Goal: Task Accomplishment & Management: Manage account settings

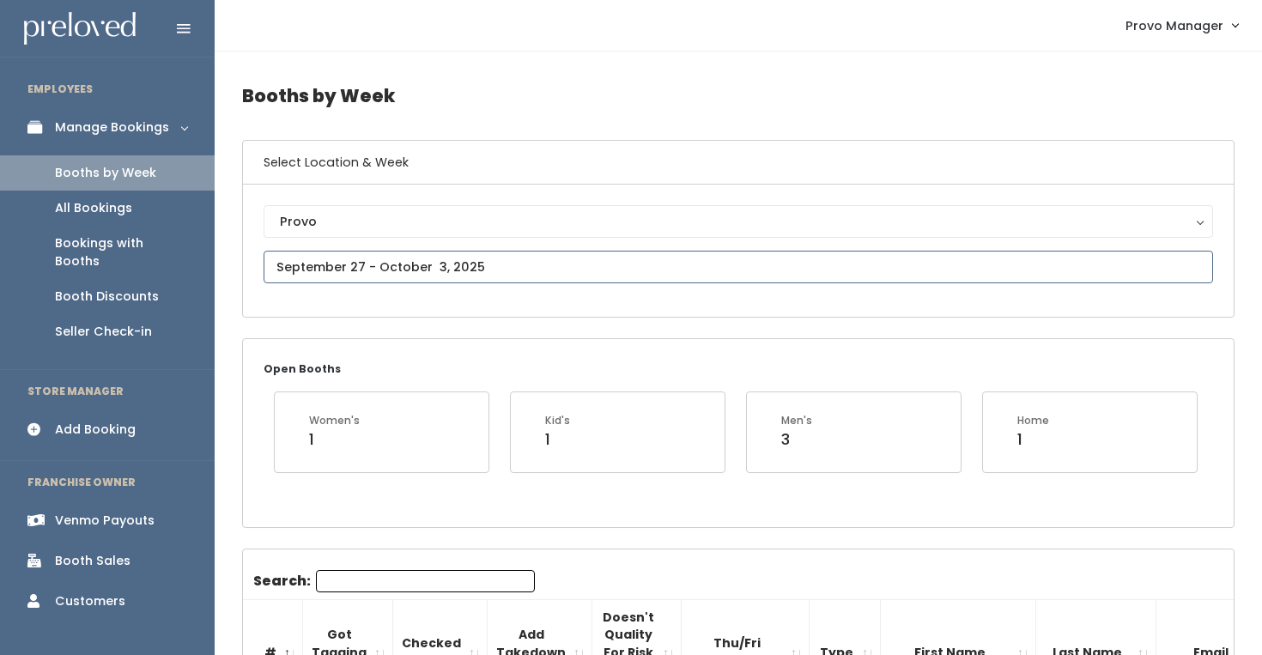
click at [353, 258] on input "text" at bounding box center [739, 267] width 950 height 33
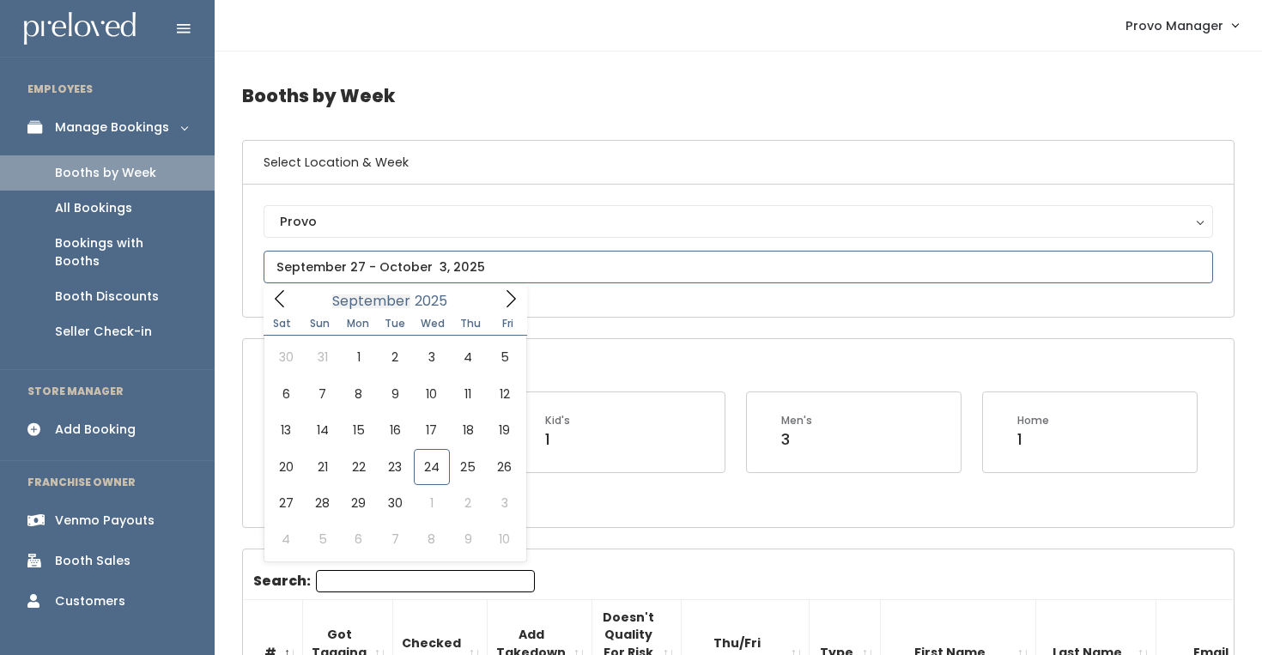
click at [401, 295] on span "September" at bounding box center [371, 302] width 78 height 14
click at [432, 295] on input "2025" at bounding box center [436, 300] width 52 height 21
click at [439, 300] on input "2025" at bounding box center [436, 300] width 52 height 21
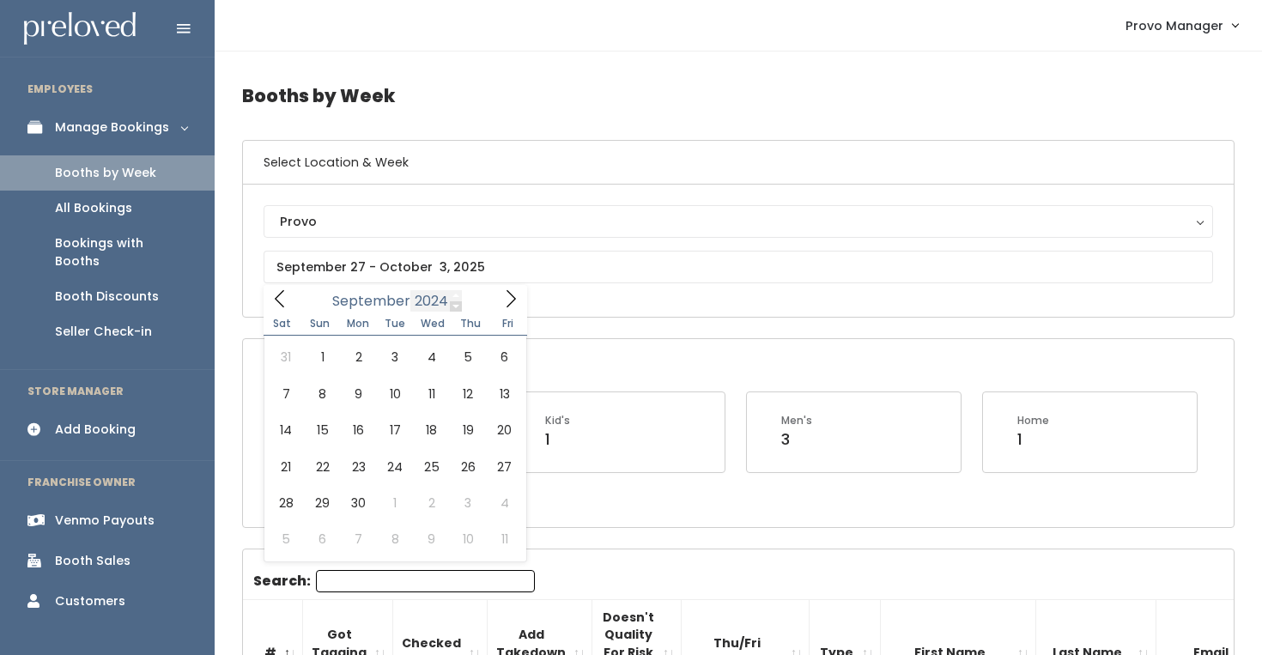
click at [452, 303] on span at bounding box center [456, 306] width 12 height 11
type input "2023"
click at [453, 305] on span at bounding box center [456, 306] width 12 height 11
click at [282, 298] on icon at bounding box center [280, 298] width 19 height 19
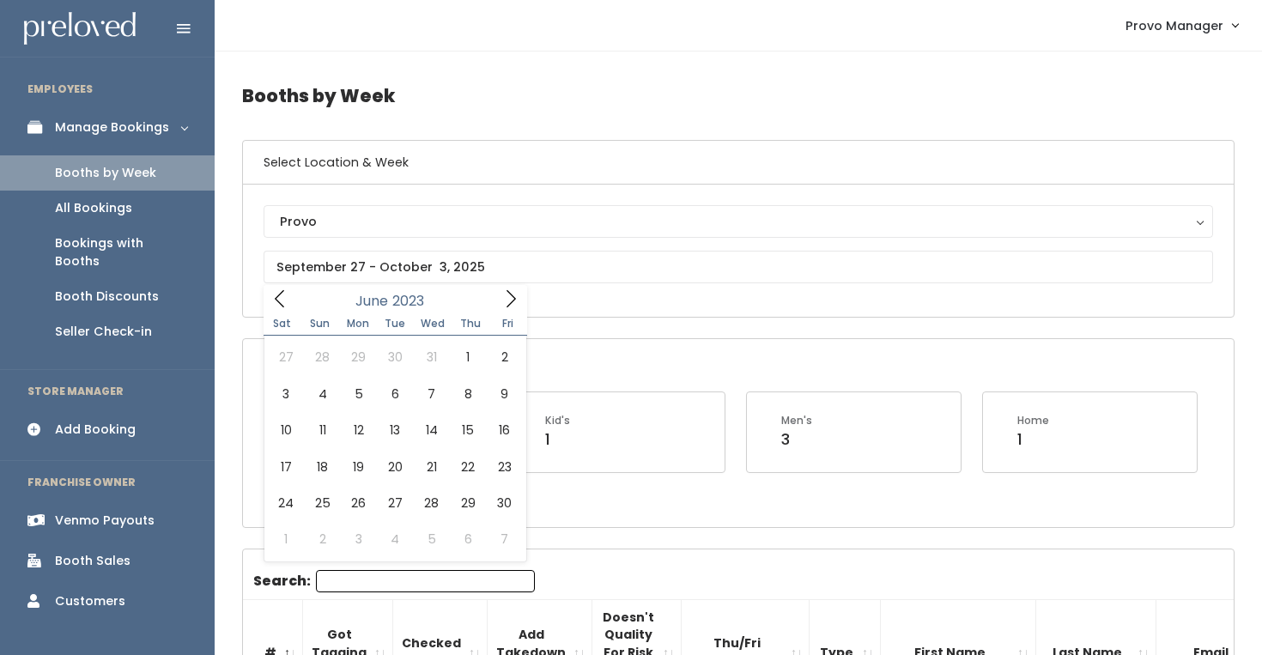
click at [282, 298] on icon at bounding box center [280, 298] width 19 height 19
click at [504, 292] on icon at bounding box center [511, 298] width 19 height 19
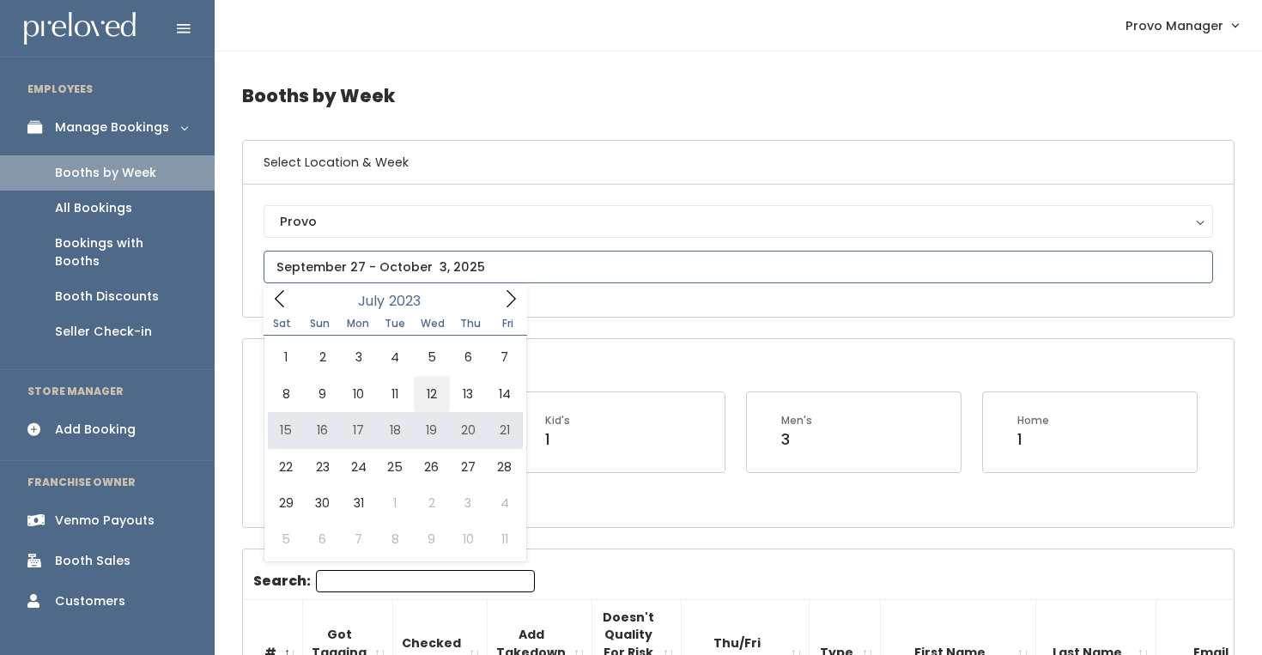
type input "July 8 to July 14"
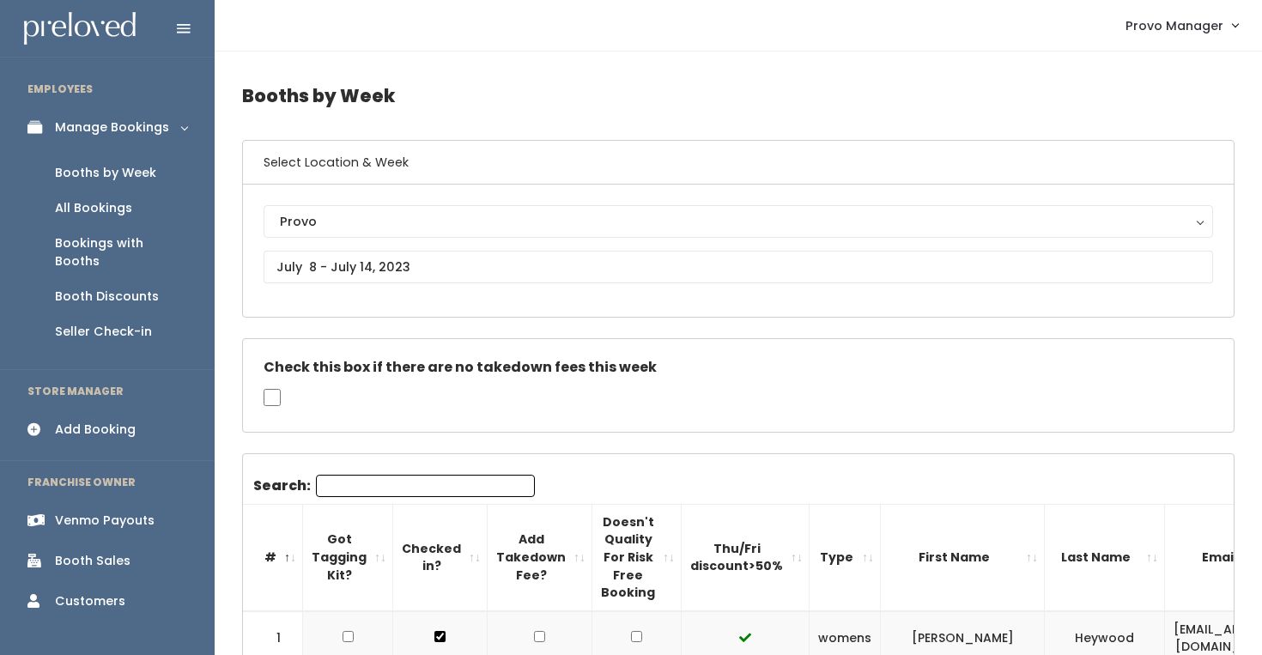
click at [370, 482] on input "Search:" at bounding box center [425, 486] width 219 height 22
paste input "monicaph33@gmail.com"
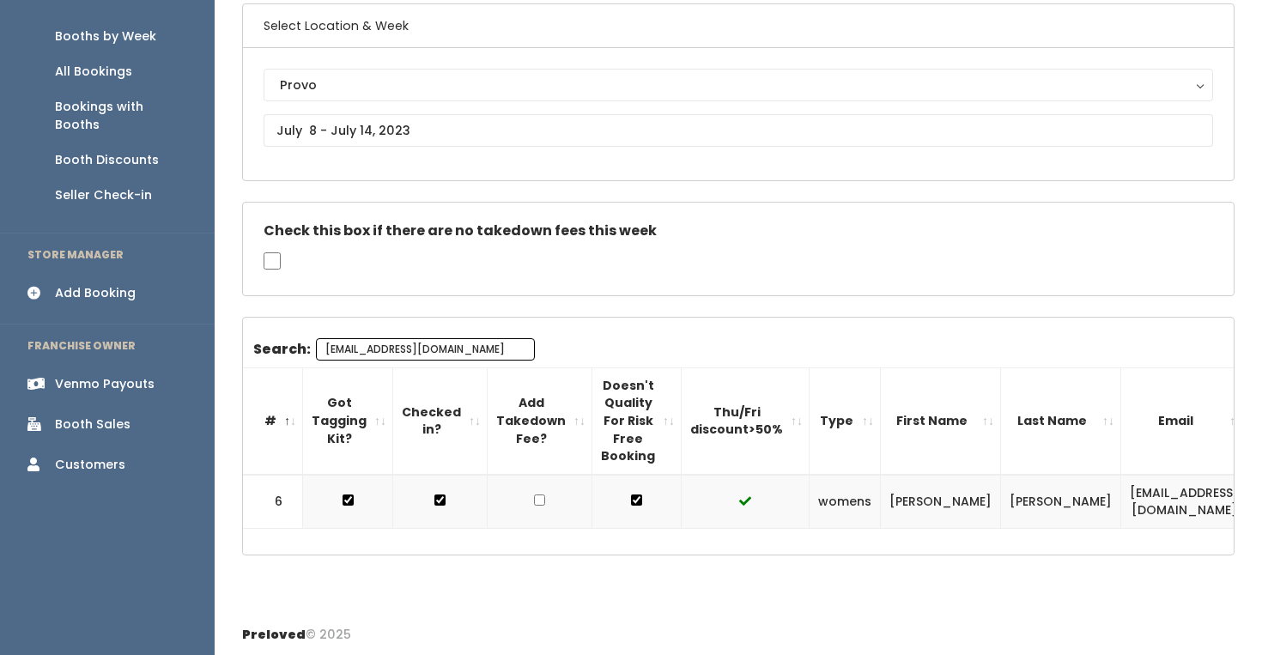
scroll to position [138, 0]
type input "monicaph33@gmail.com"
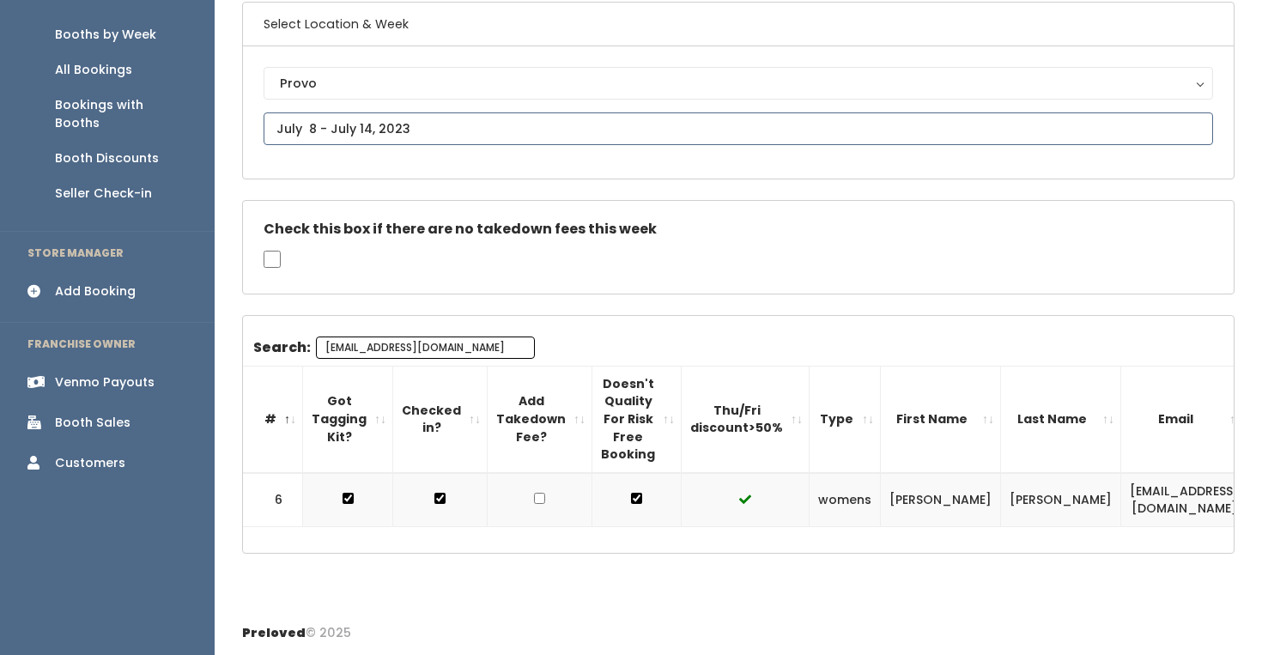
click at [391, 135] on input "text" at bounding box center [739, 128] width 950 height 33
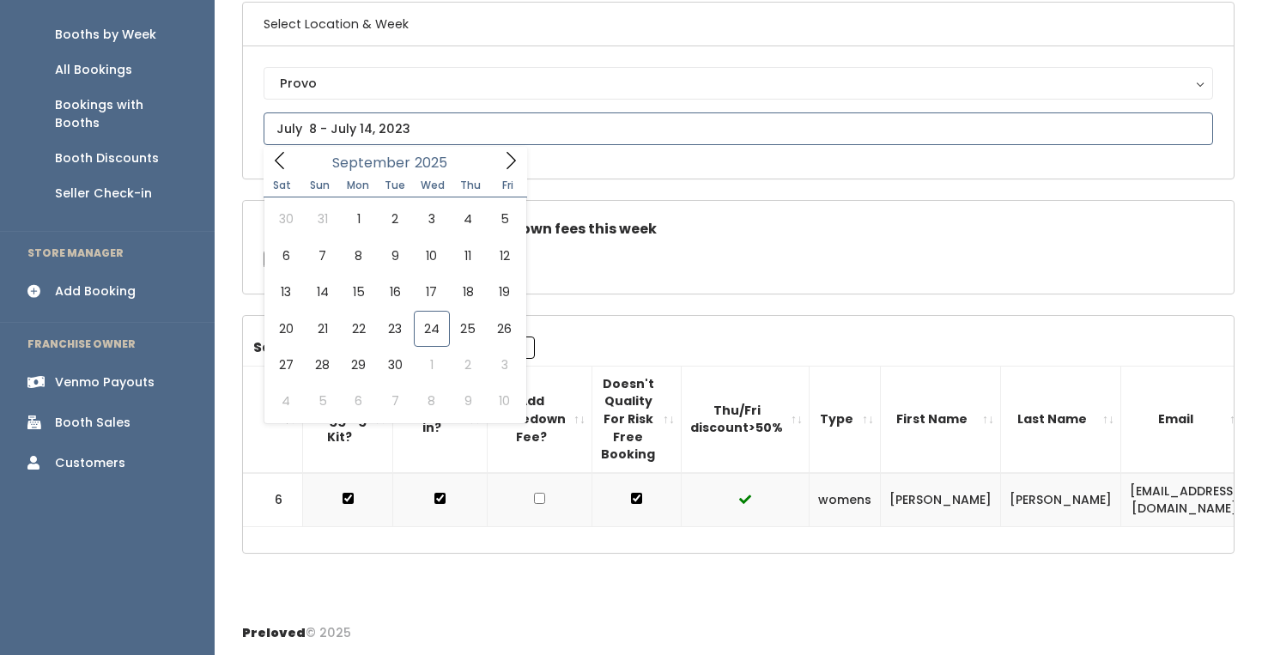
scroll to position [0, 0]
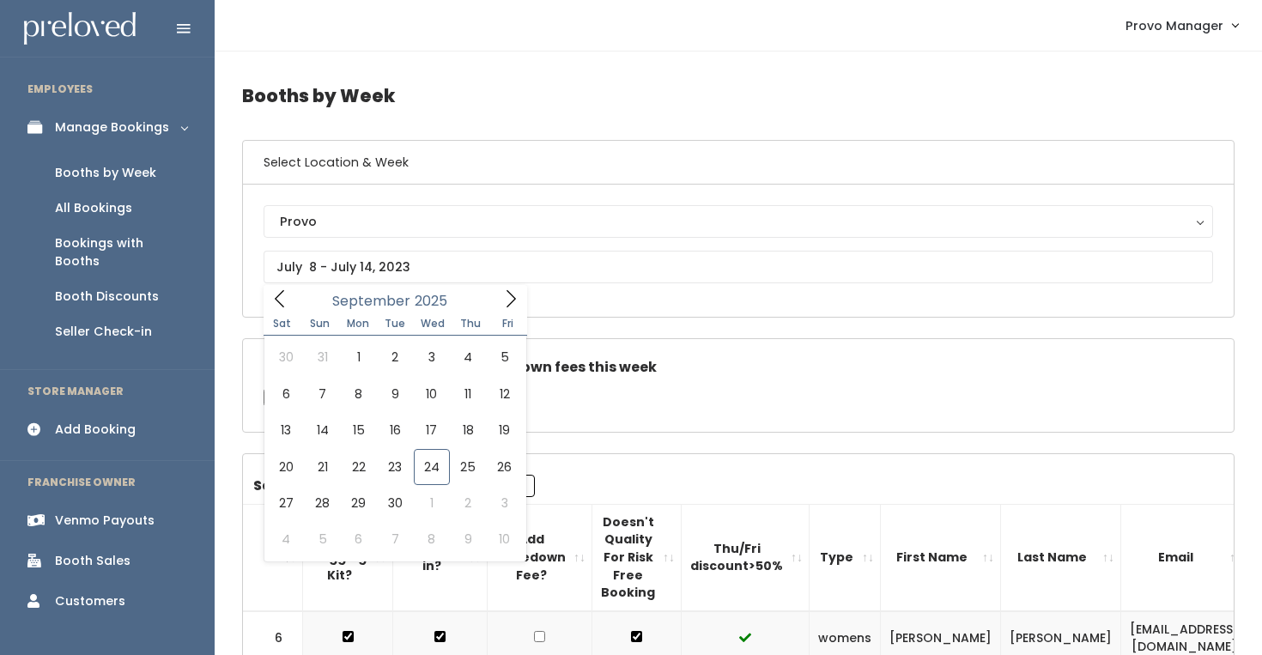
click at [111, 172] on div "Booths by Week" at bounding box center [105, 173] width 101 height 18
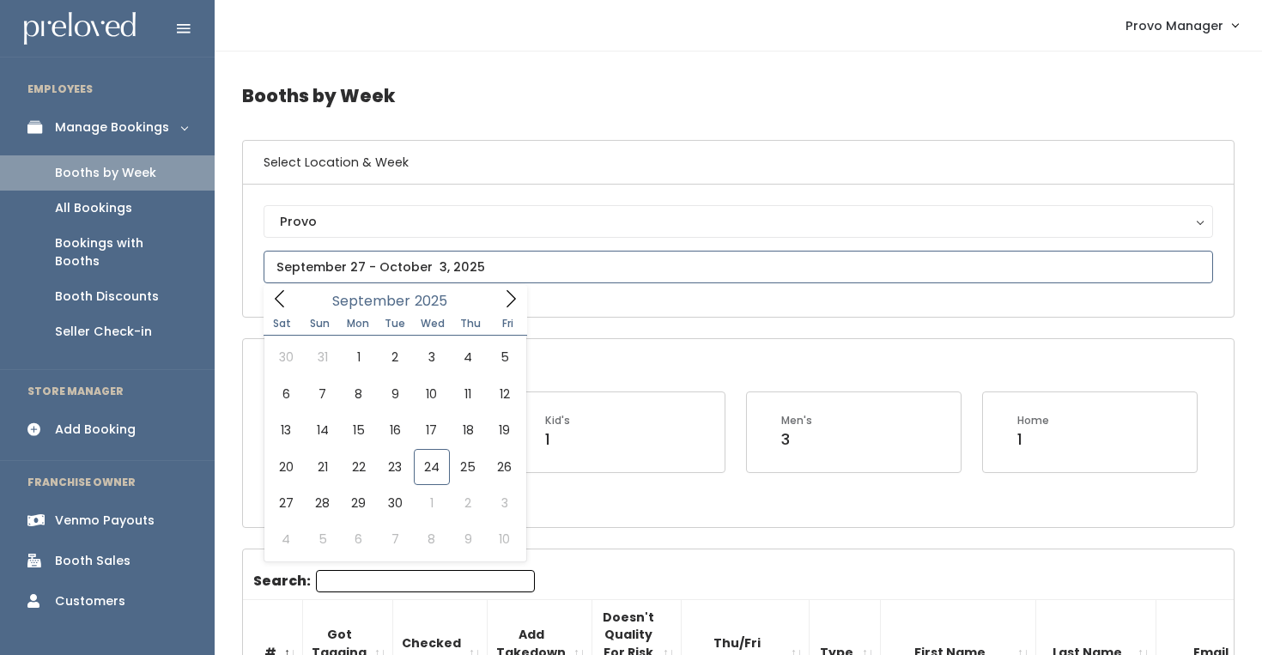
click at [377, 258] on input "text" at bounding box center [739, 267] width 950 height 33
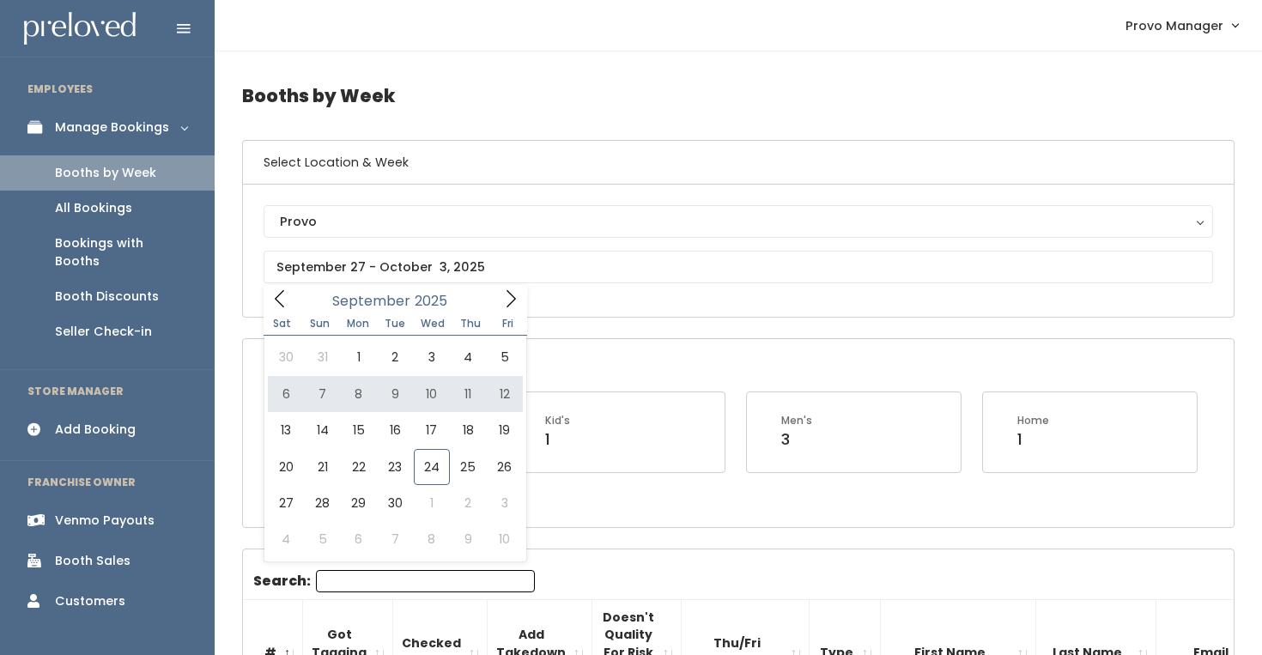
click at [113, 288] on div "Booth Discounts" at bounding box center [107, 297] width 104 height 18
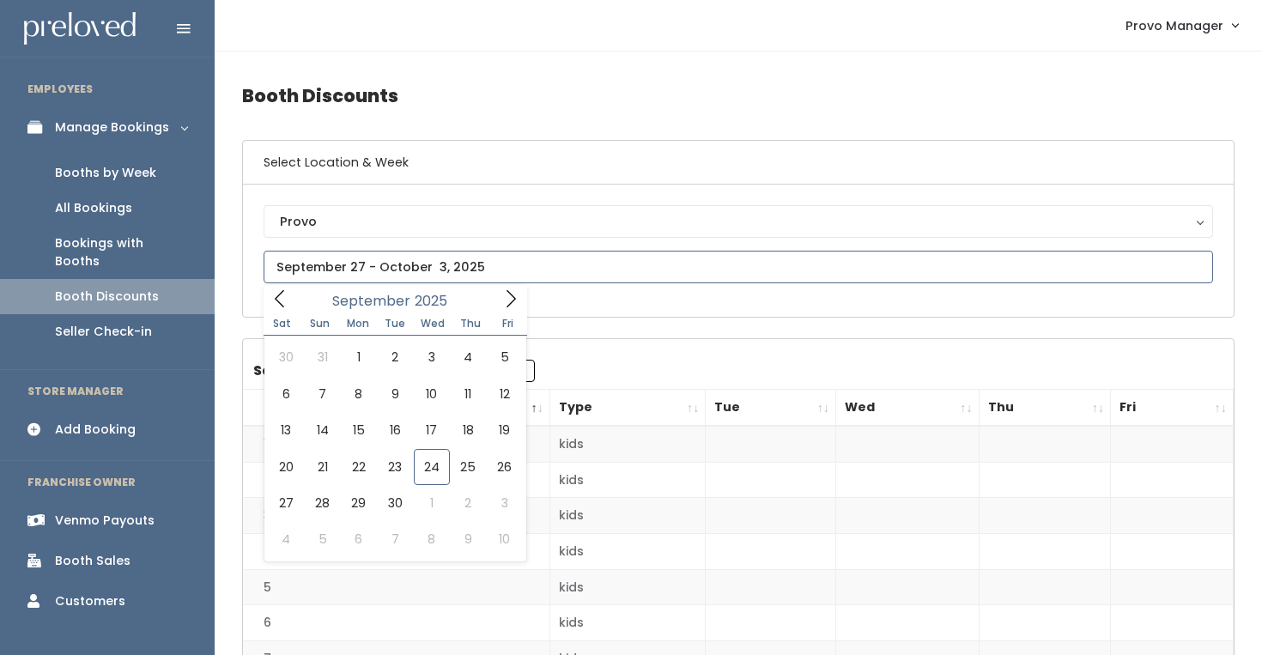
click at [425, 274] on input "text" at bounding box center [739, 267] width 950 height 33
type input "September 20 to September 26"
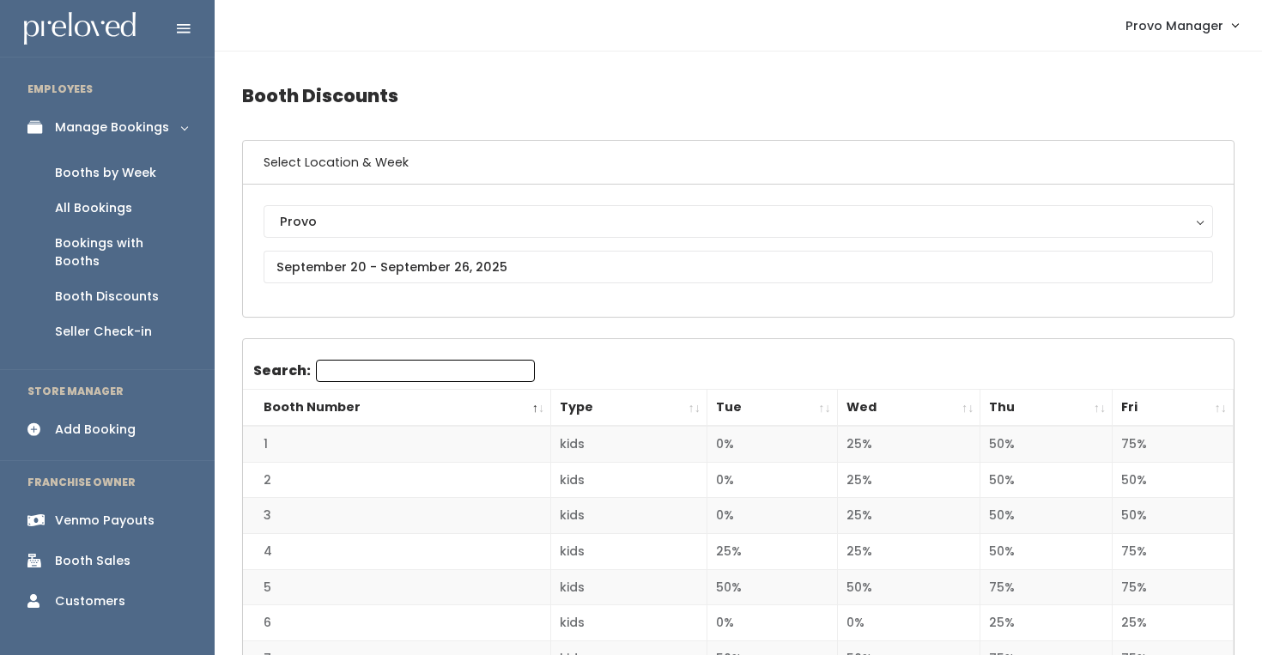
click at [1219, 407] on th "Fri" at bounding box center [1173, 408] width 121 height 37
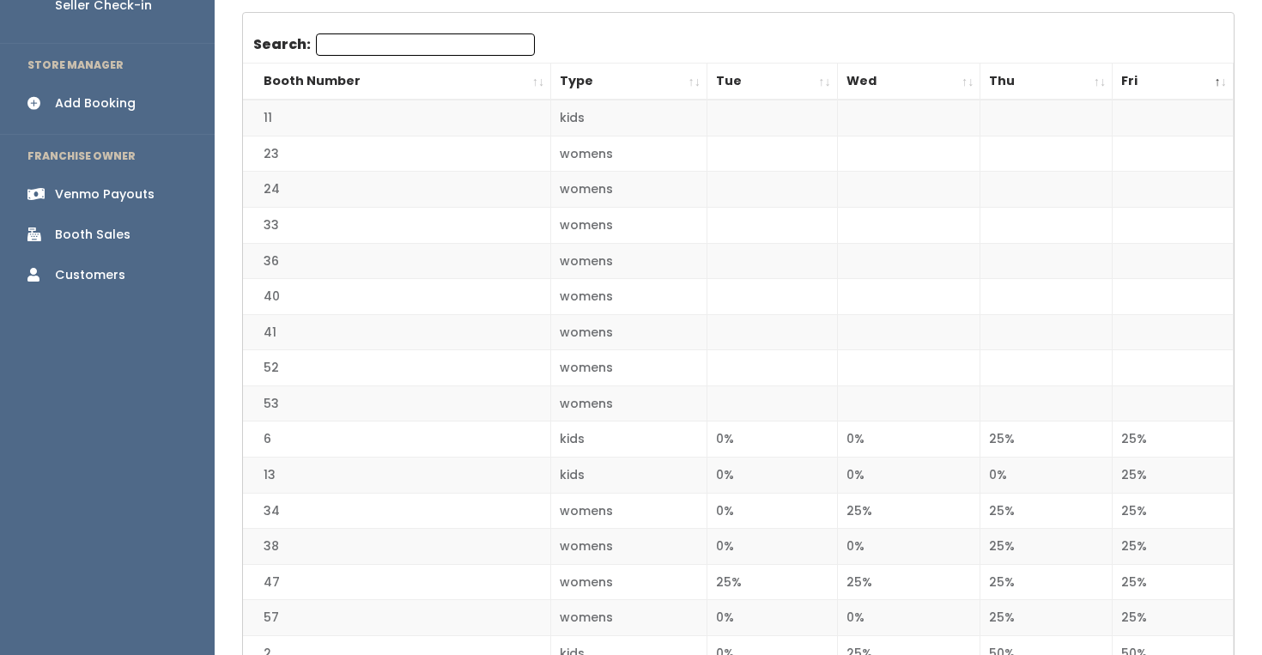
scroll to position [322, 0]
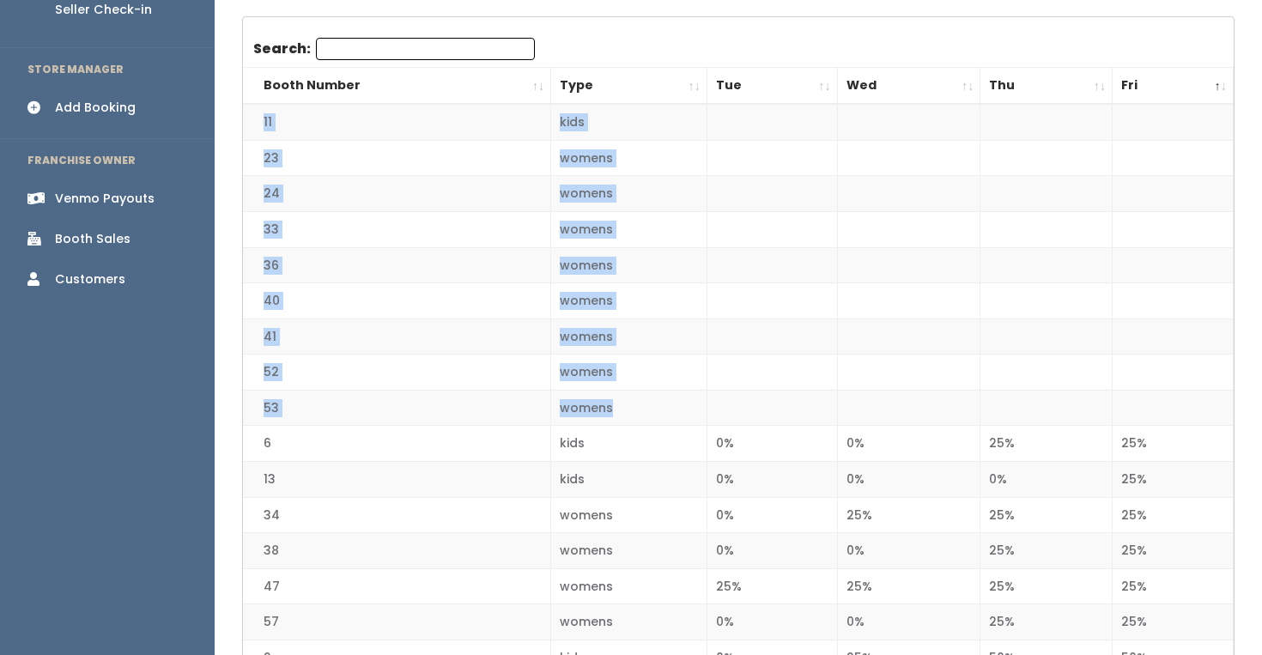
drag, startPoint x: 769, startPoint y: 412, endPoint x: 319, endPoint y: 111, distance: 541.6
copy tbody "11 kids 23 womens 24 womens 33 womens 36 womens 40 womens 41 womens 52 womens 5…"
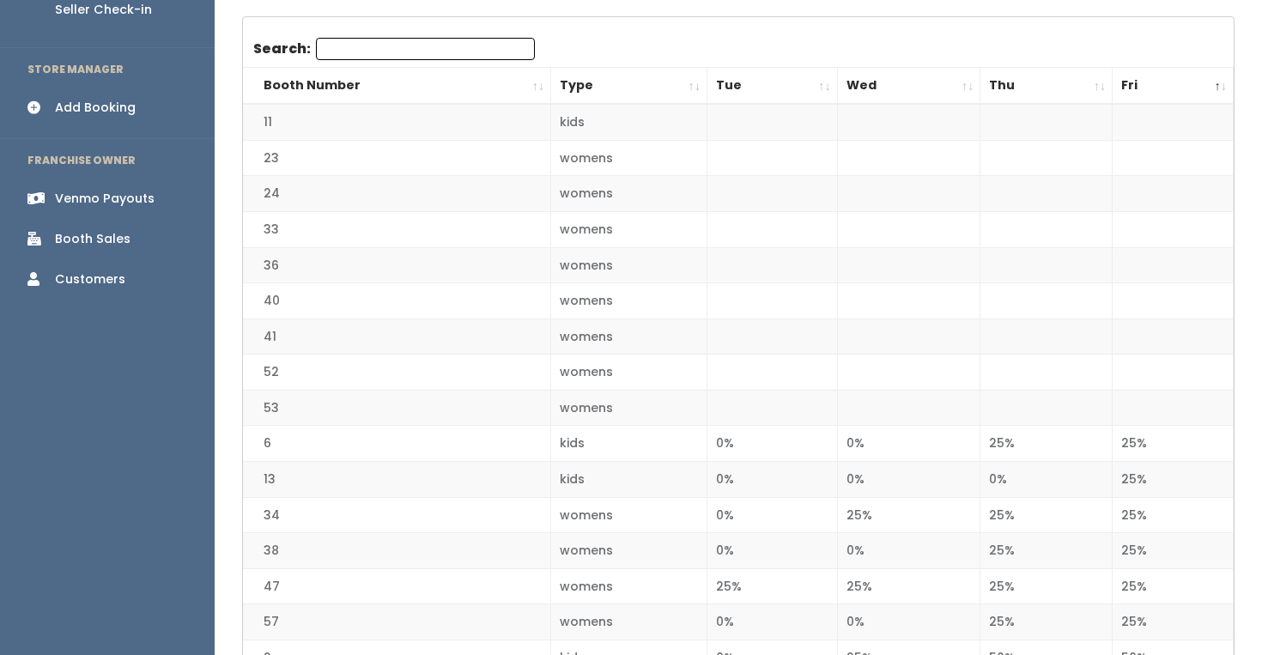
click at [395, 176] on td "24" at bounding box center [397, 194] width 308 height 36
drag, startPoint x: 246, startPoint y: 218, endPoint x: 384, endPoint y: 263, distance: 144.5
drag, startPoint x: 258, startPoint y: 294, endPoint x: 308, endPoint y: 329, distance: 61.0
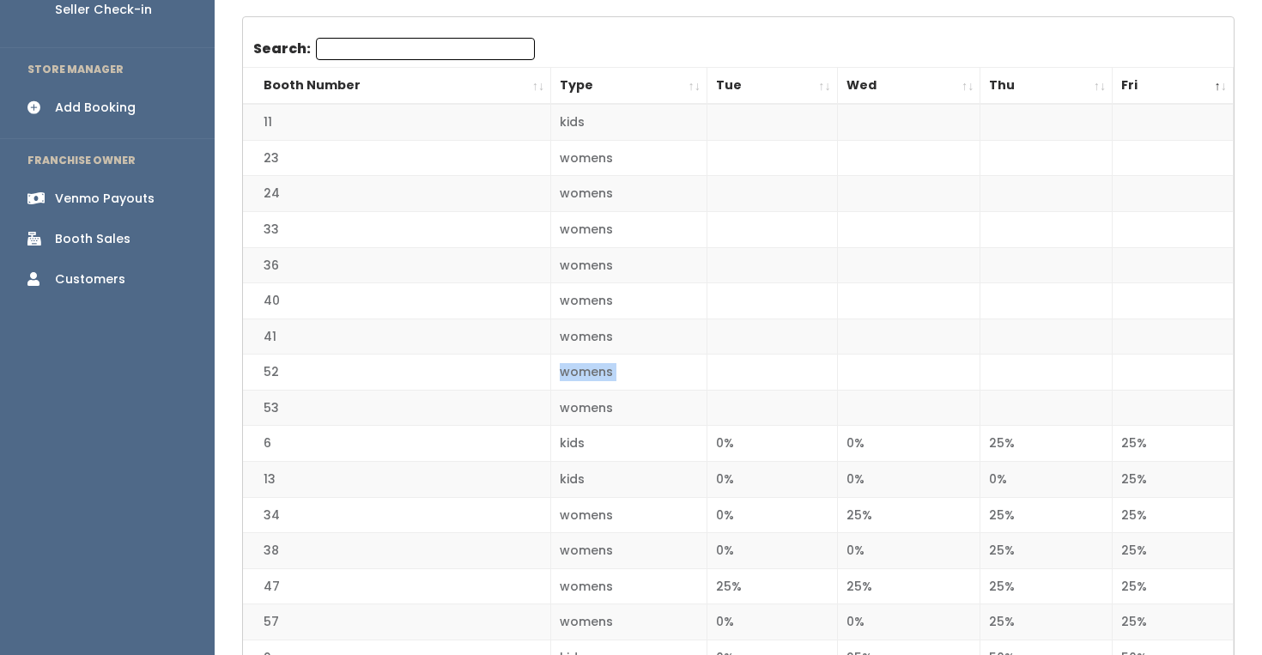
drag, startPoint x: 310, startPoint y: 393, endPoint x: 283, endPoint y: 380, distance: 29.6
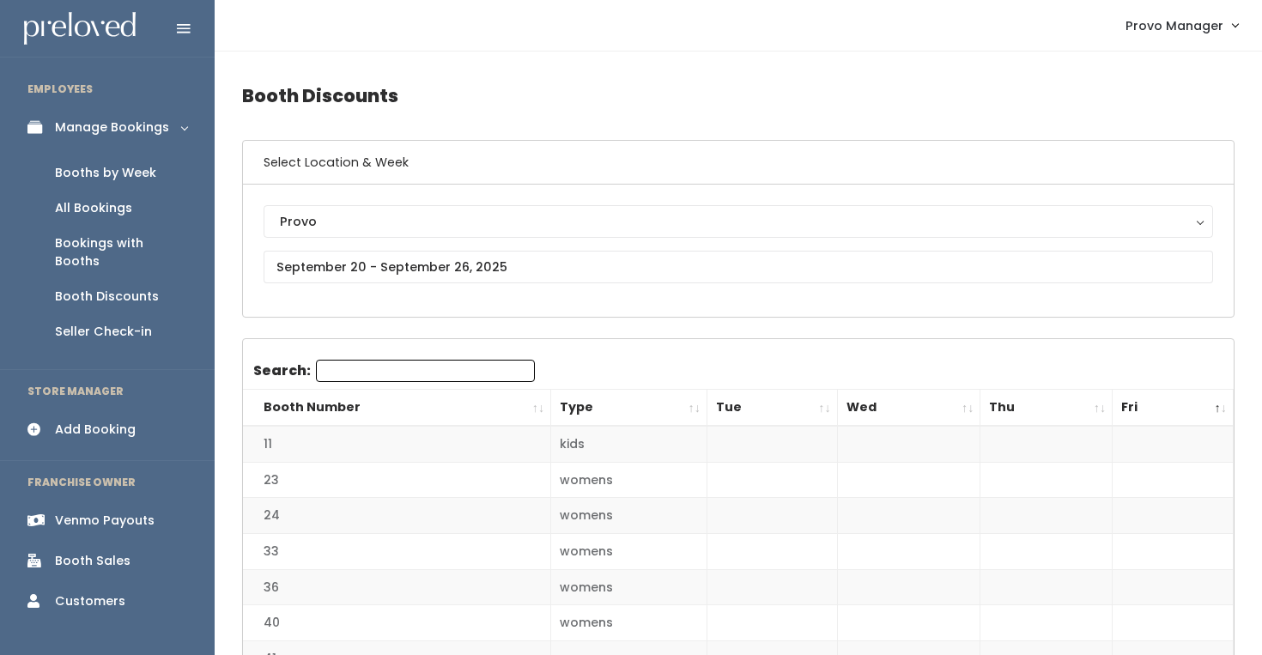
click at [149, 172] on div "Booths by Week" at bounding box center [105, 173] width 101 height 18
click at [165, 170] on link "Booths by Week" at bounding box center [107, 172] width 215 height 35
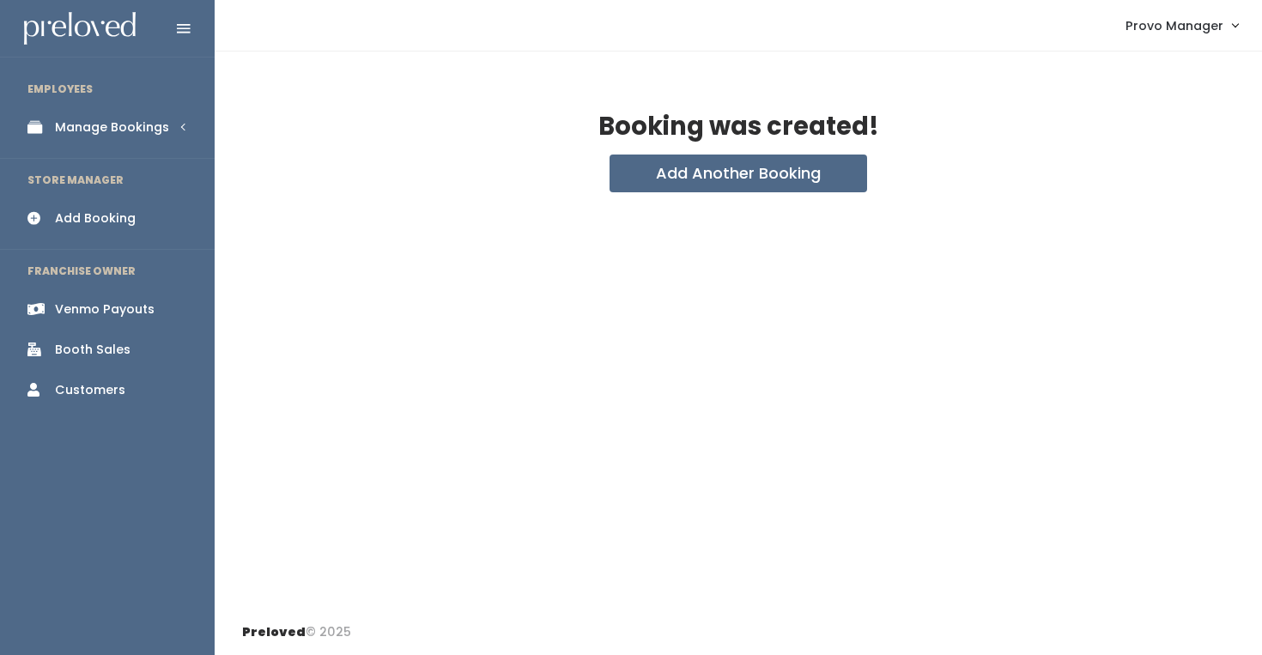
click at [160, 118] on link "Manage Bookings" at bounding box center [107, 127] width 215 height 39
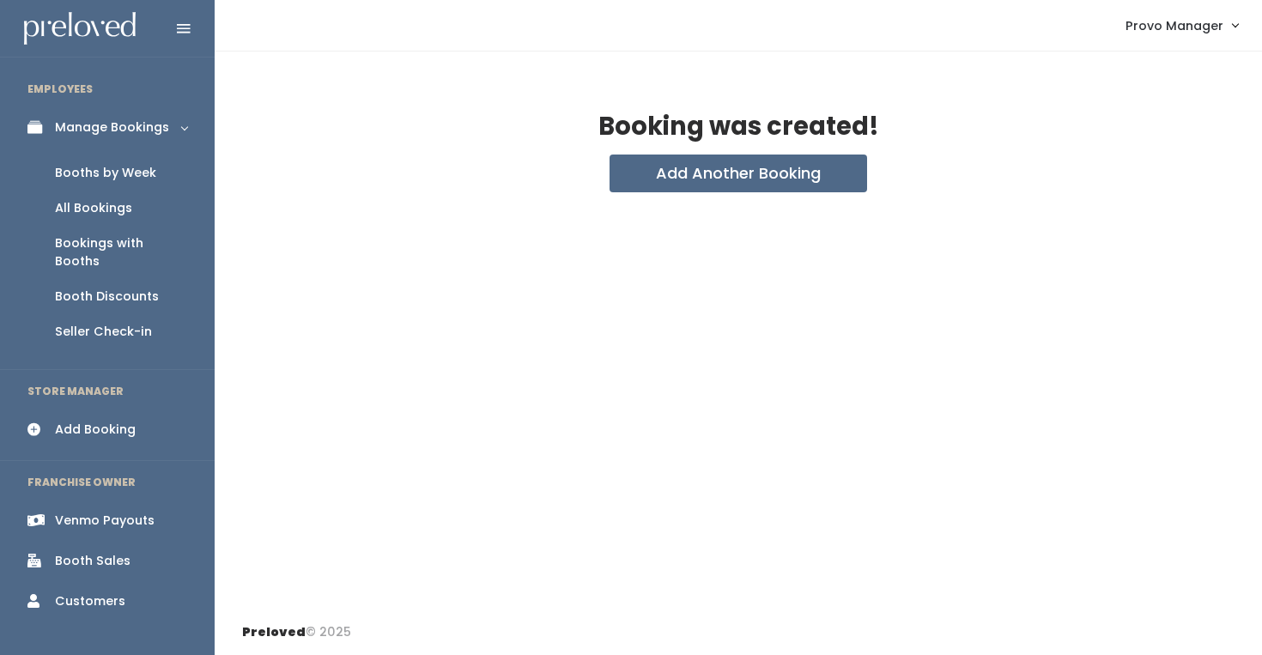
click at [161, 169] on link "Booths by Week" at bounding box center [107, 172] width 215 height 35
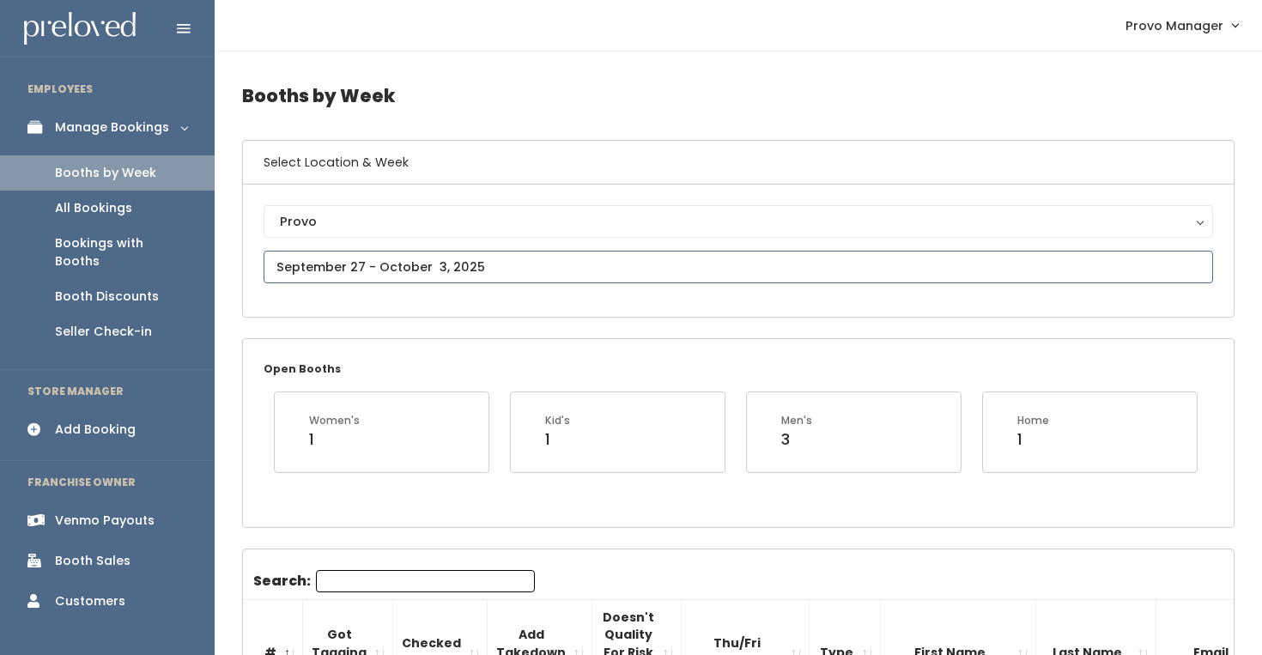
click at [371, 277] on input "text" at bounding box center [739, 267] width 950 height 33
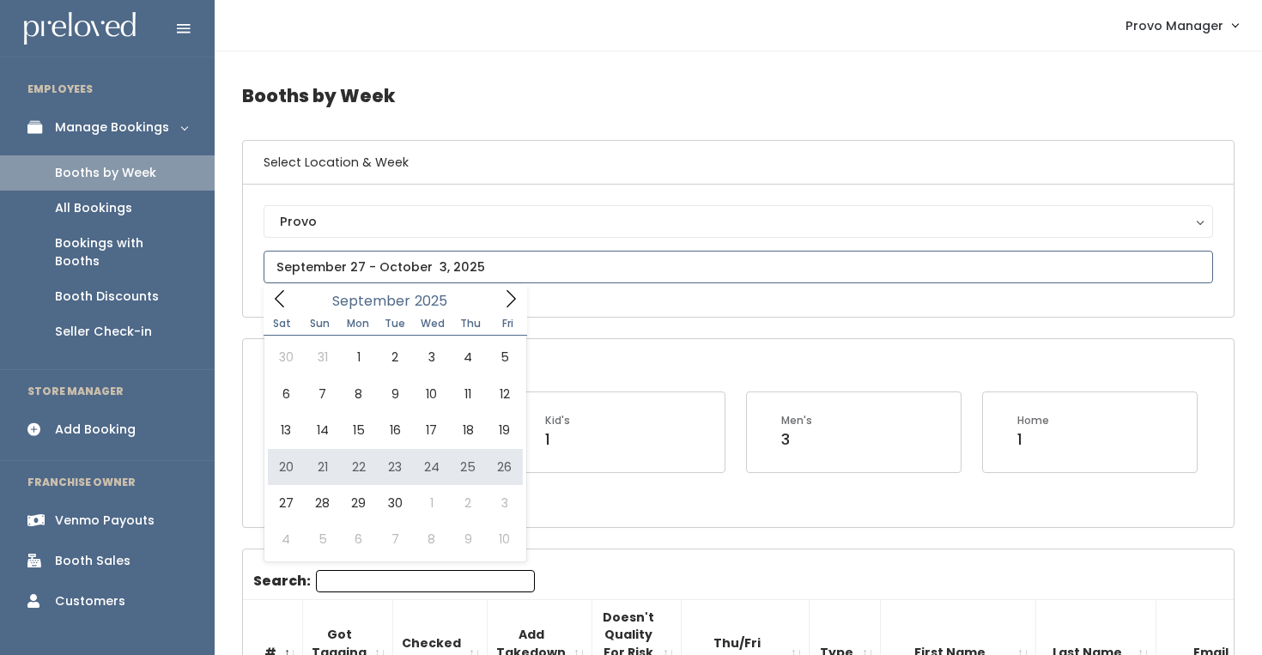
type input "September 20 to September 26"
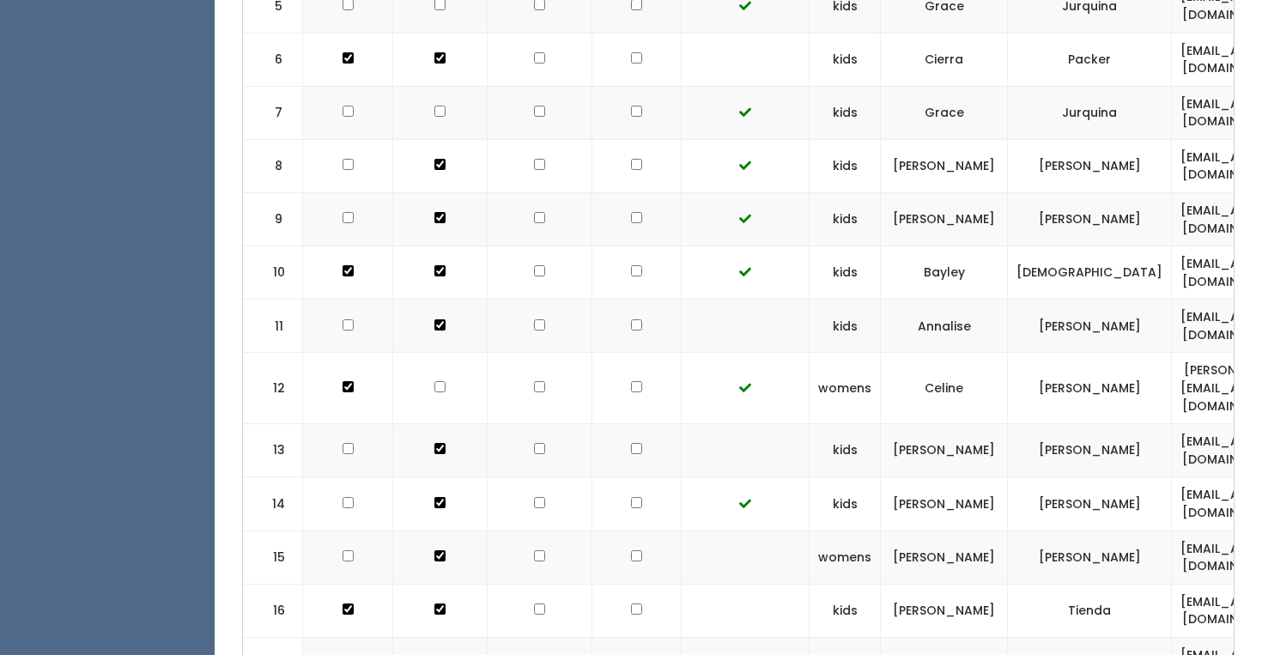
scroll to position [0, 447]
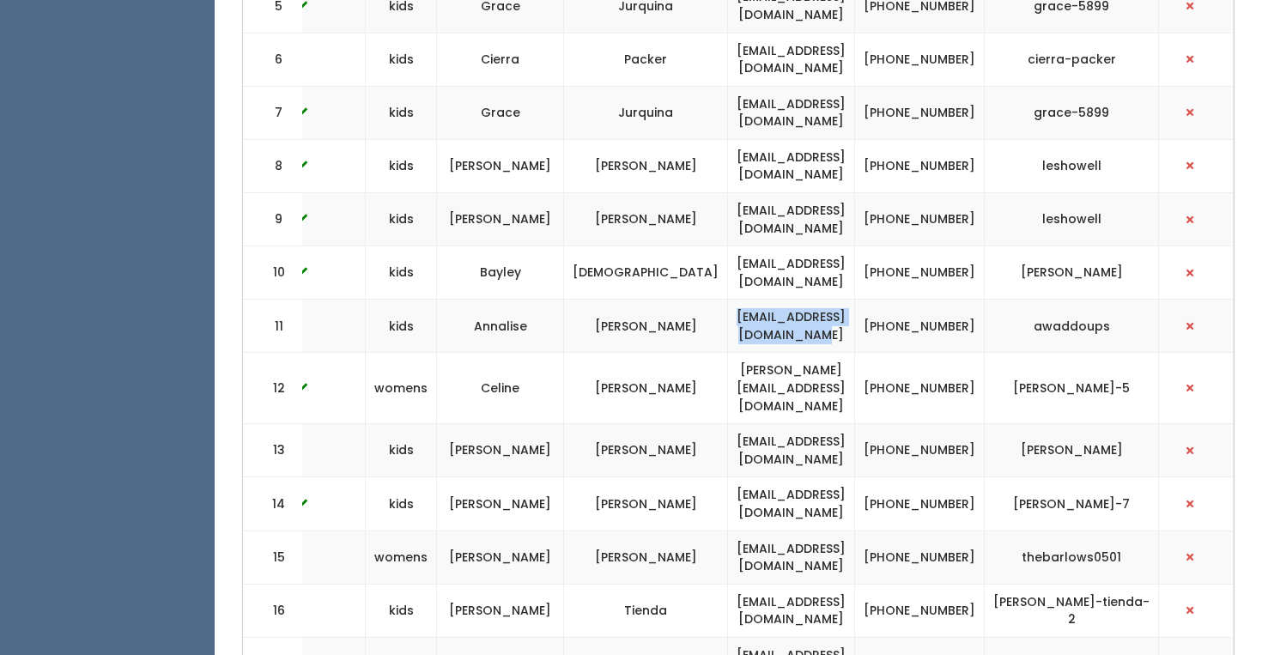
drag, startPoint x: 915, startPoint y: 328, endPoint x: 709, endPoint y: 327, distance: 206.1
click at [728, 327] on td "[EMAIL_ADDRESS][DOMAIN_NAME]" at bounding box center [791, 326] width 127 height 53
copy td "[EMAIL_ADDRESS][DOMAIN_NAME]"
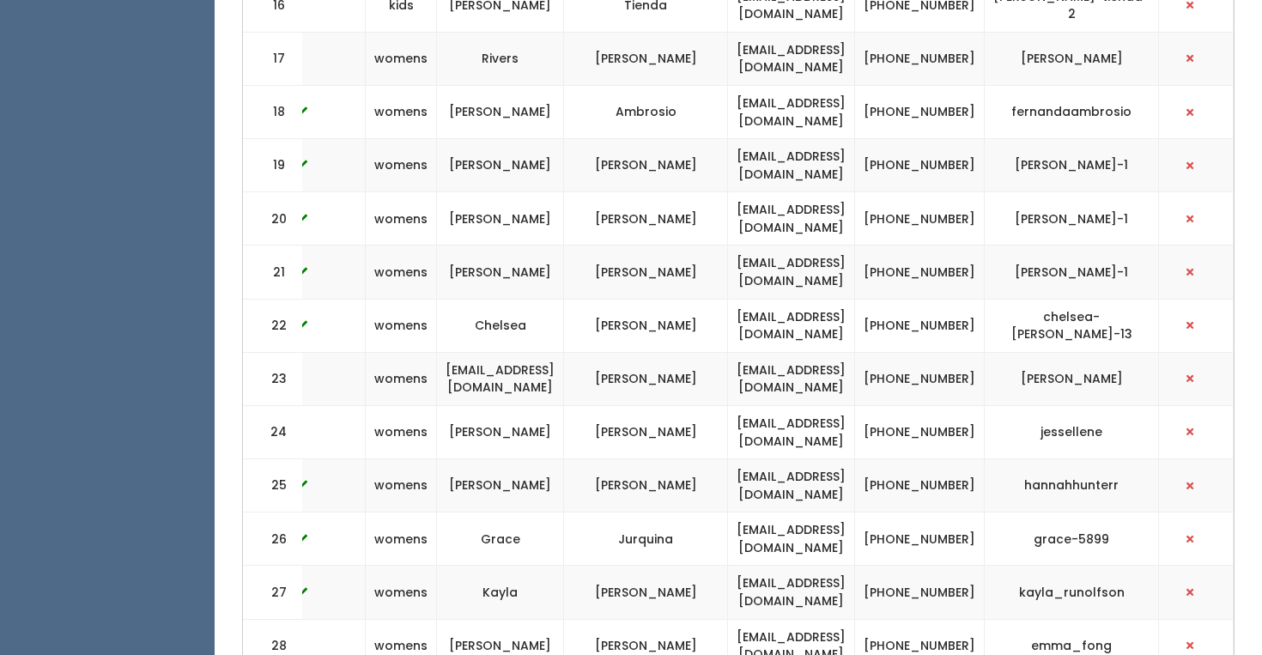
scroll to position [1470, 0]
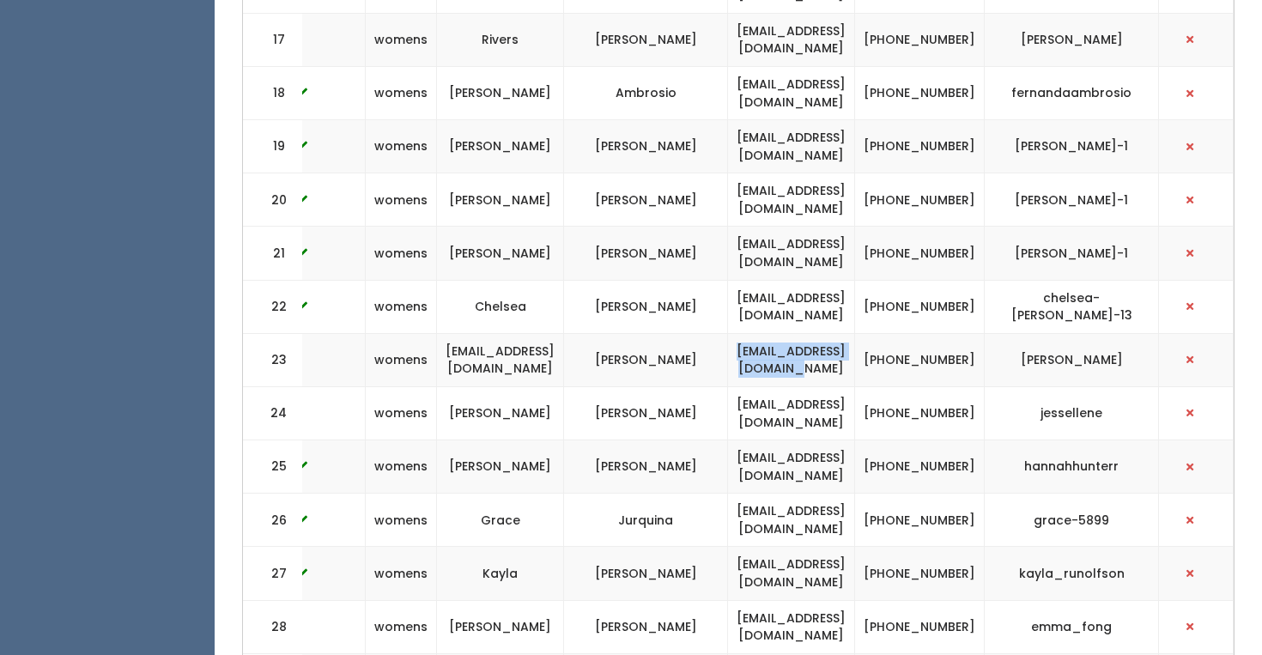
drag, startPoint x: 902, startPoint y: 350, endPoint x: 715, endPoint y: 347, distance: 186.4
click at [728, 347] on td "[EMAIL_ADDRESS][DOMAIN_NAME]" at bounding box center [791, 359] width 127 height 53
copy td "[EMAIL_ADDRESS][DOMAIN_NAME]"
drag, startPoint x: 905, startPoint y: 393, endPoint x: 717, endPoint y: 396, distance: 188.1
click at [728, 395] on td "jessedx13@gmail.com" at bounding box center [791, 412] width 127 height 53
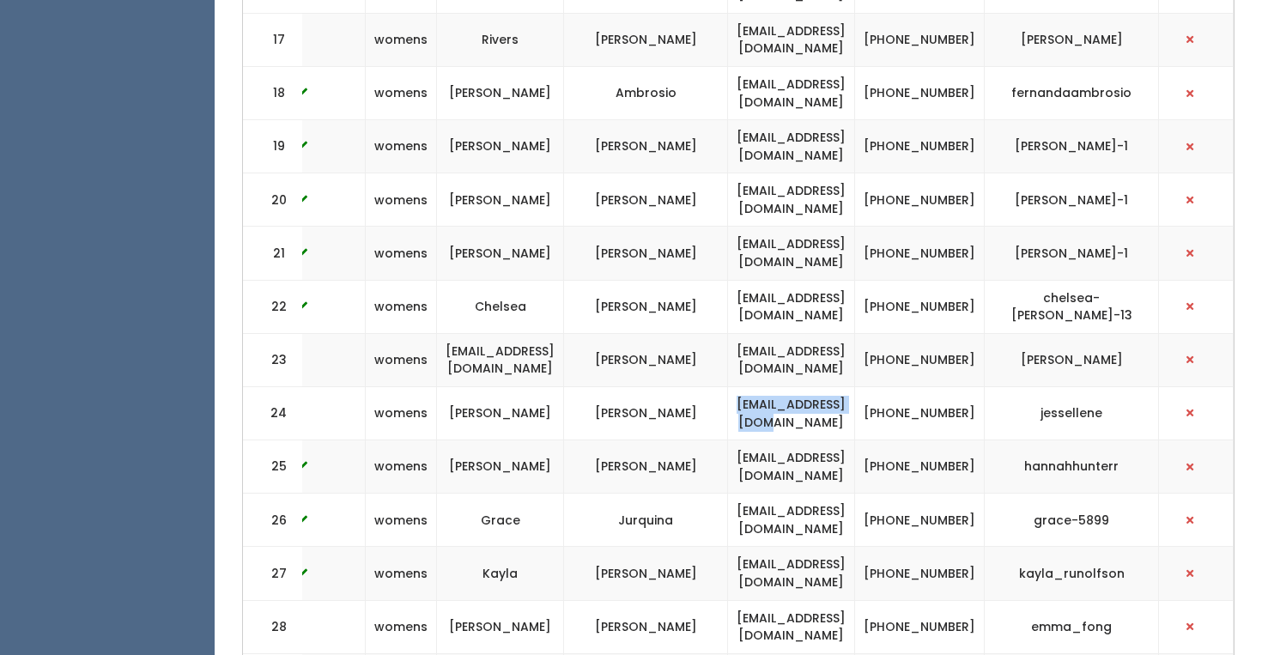
copy td "jessedx13@gmail.com"
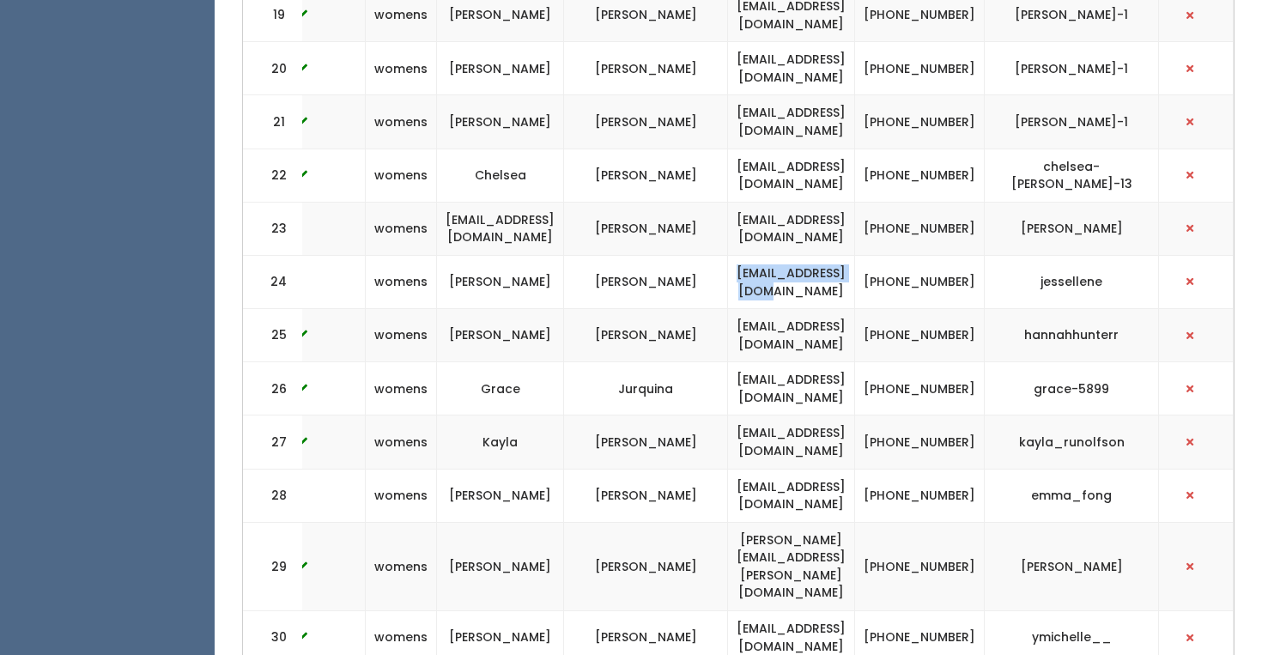
scroll to position [1825, 0]
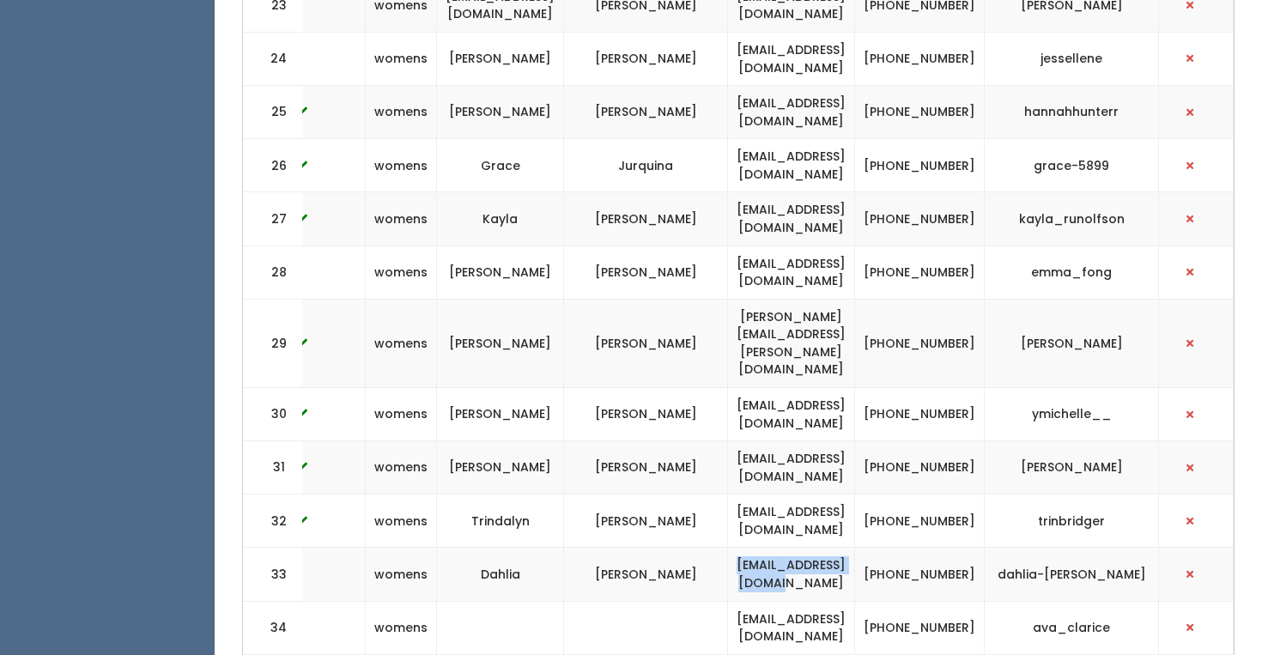
drag, startPoint x: 901, startPoint y: 518, endPoint x: 717, endPoint y: 516, distance: 183.8
click at [728, 548] on td "dlbreiter12@gmail.com" at bounding box center [791, 574] width 127 height 53
copy td "dlbreiter12@gmail.com"
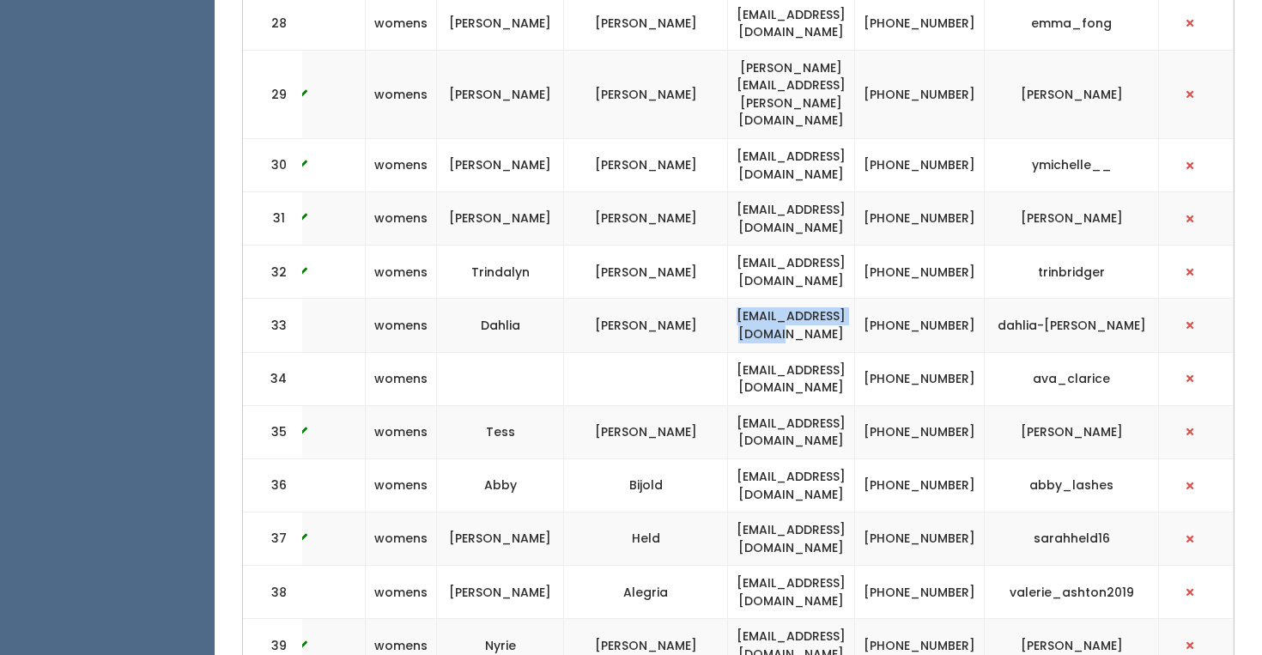
scroll to position [2101, 0]
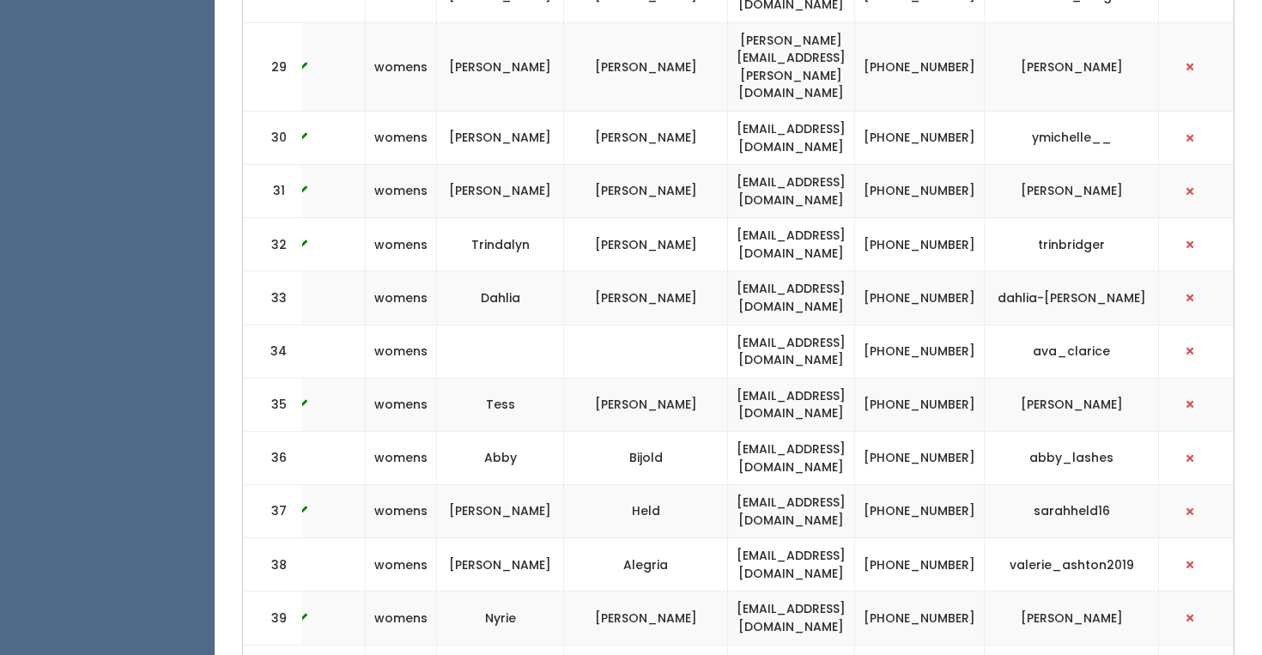
click at [855, 431] on td "abbykbijold@gmail.com" at bounding box center [791, 457] width 127 height 53
drag, startPoint x: 910, startPoint y: 406, endPoint x: 738, endPoint y: 404, distance: 172.6
click at [738, 431] on td "[EMAIL_ADDRESS][DOMAIN_NAME]" at bounding box center [791, 457] width 127 height 53
copy td "[EMAIL_ADDRESS][DOMAIN_NAME]"
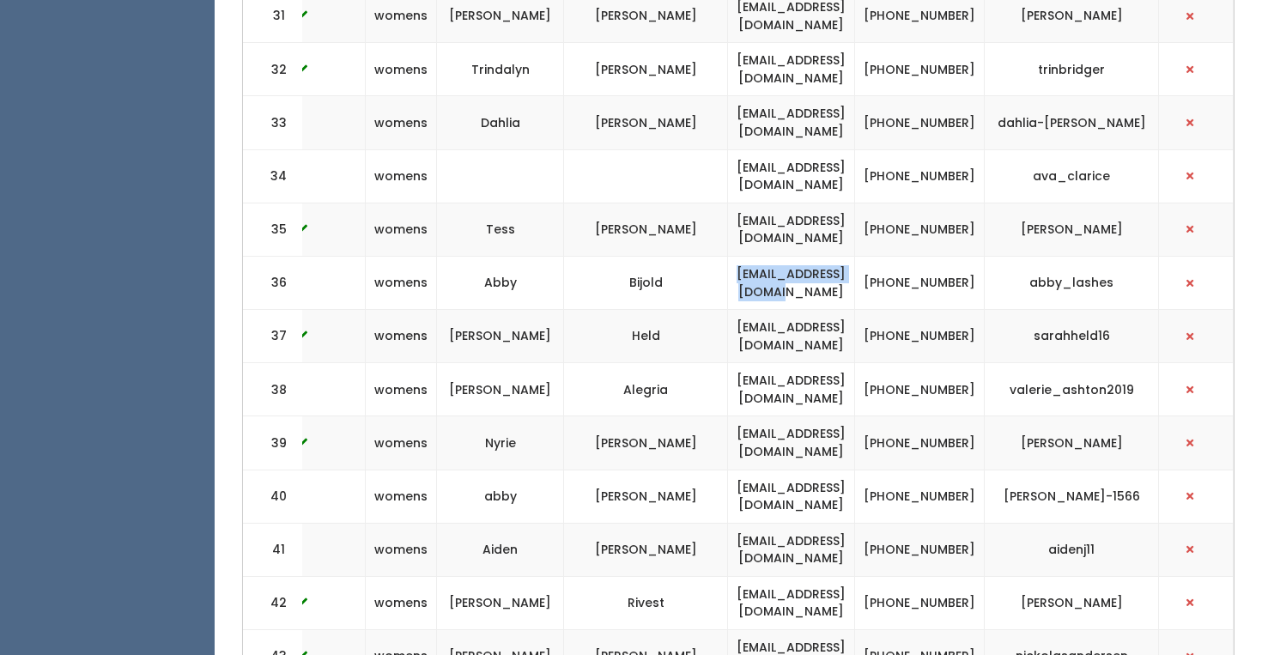
scroll to position [2280, 0]
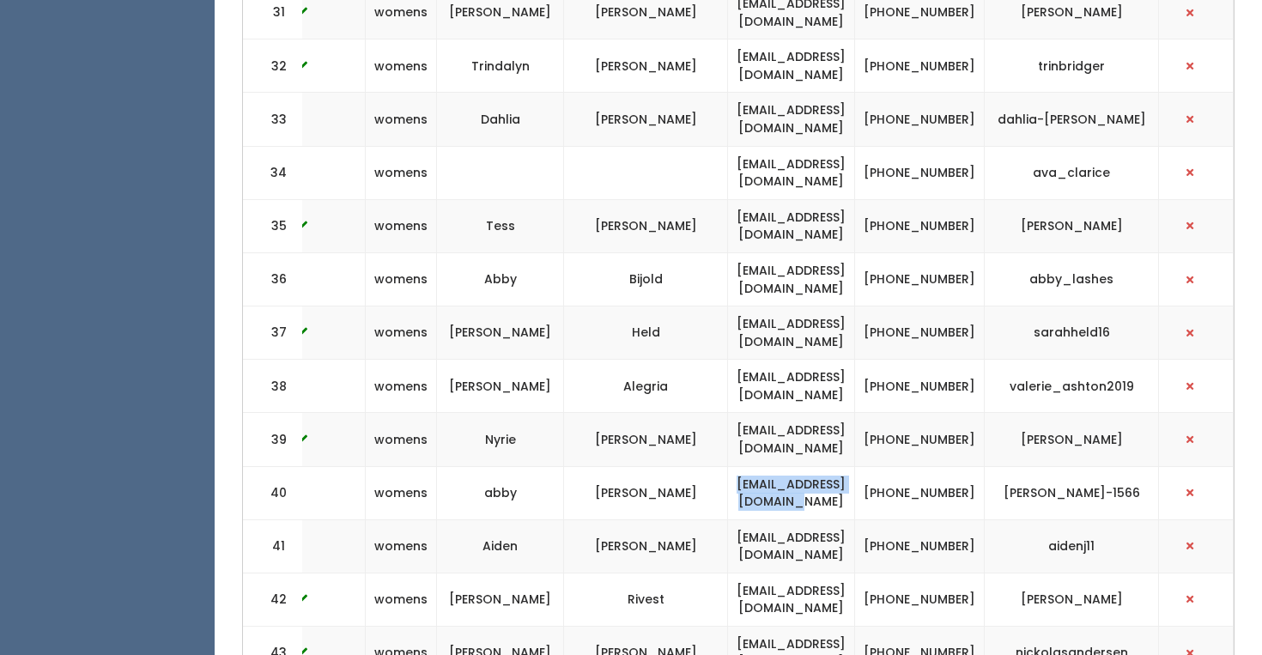
drag, startPoint x: 922, startPoint y: 442, endPoint x: 700, endPoint y: 442, distance: 222.4
click at [728, 466] on td "[EMAIL_ADDRESS][DOMAIN_NAME]" at bounding box center [791, 492] width 127 height 53
copy td "[EMAIL_ADDRESS][DOMAIN_NAME]"
drag, startPoint x: 916, startPoint y: 484, endPoint x: 710, endPoint y: 484, distance: 206.1
click at [728, 520] on td "[EMAIL_ADDRESS][DOMAIN_NAME]" at bounding box center [791, 546] width 127 height 53
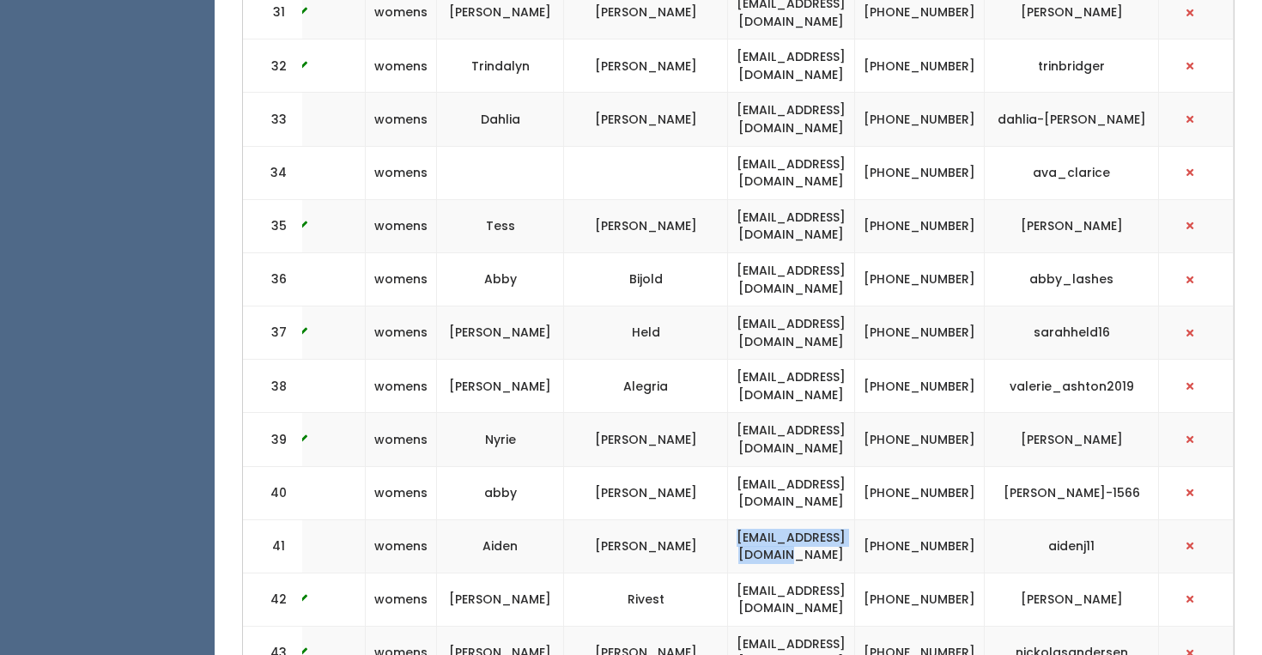
copy td "[EMAIL_ADDRESS][DOMAIN_NAME]"
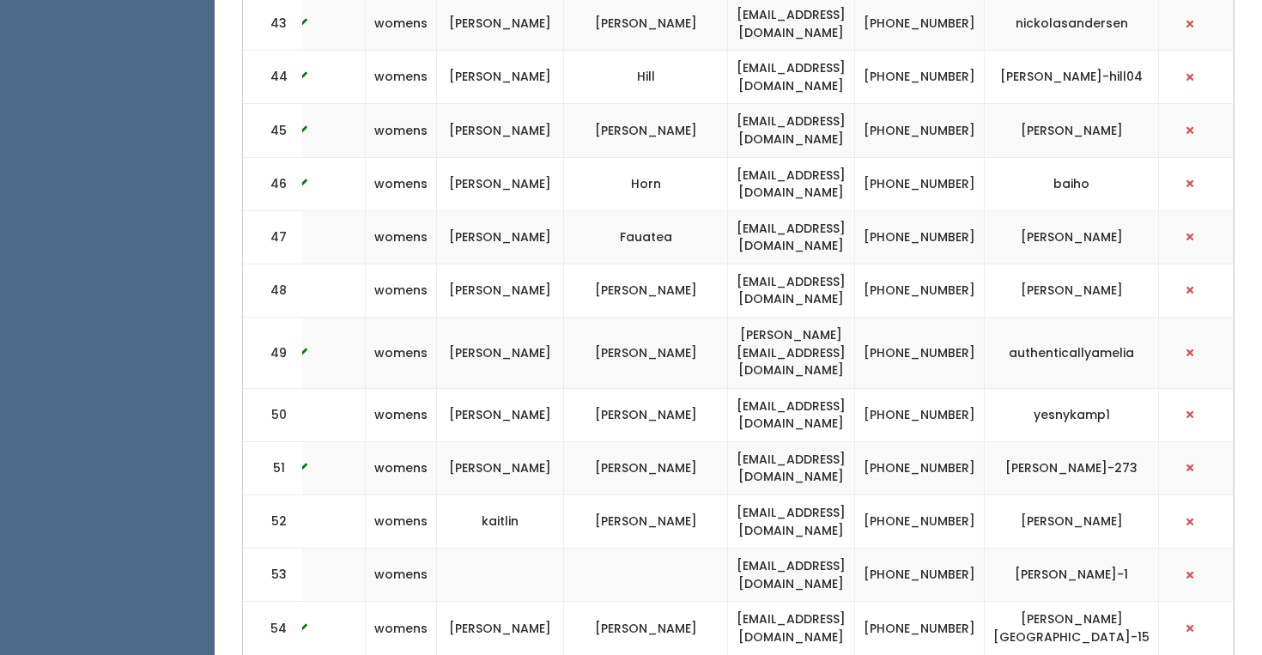
scroll to position [2953, 0]
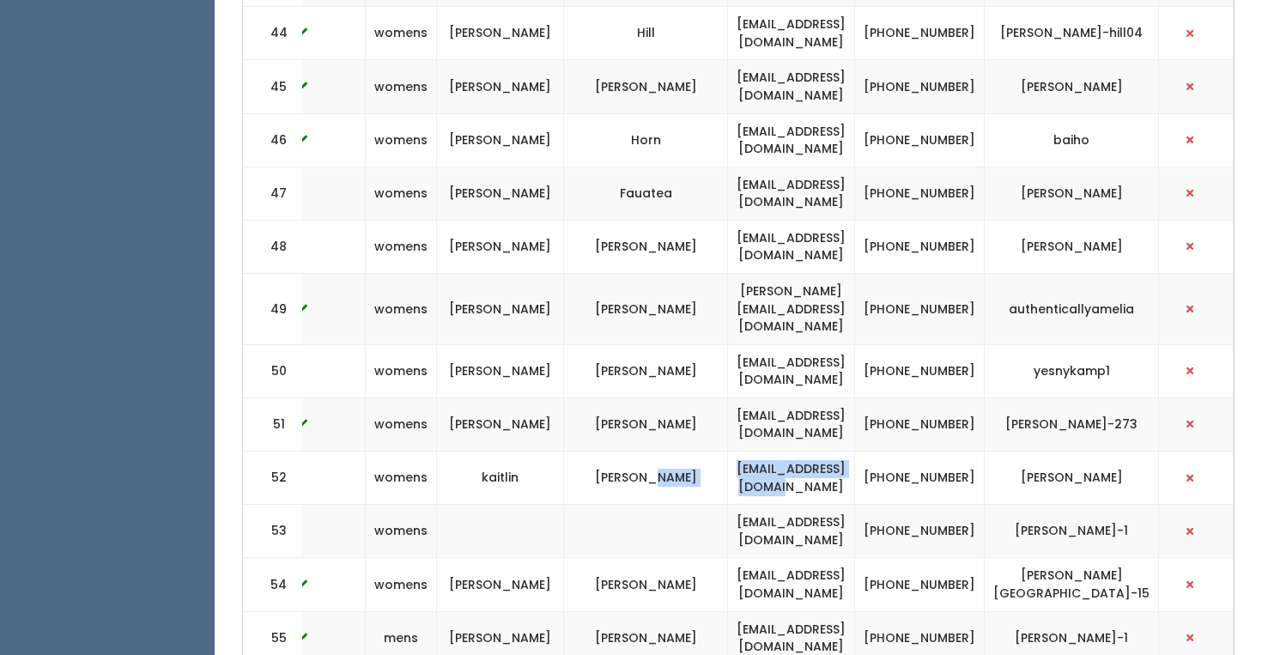
drag, startPoint x: 887, startPoint y: 411, endPoint x: 685, endPoint y: 411, distance: 201.8
click at [685, 452] on tr "52 womens kaitlin Fehlberg kaitlintess@gmail.com (801) 787-1203 kaitlin-fehlberg" at bounding box center [516, 478] width 1435 height 53
copy tr "[EMAIL_ADDRESS][DOMAIN_NAME]"
drag, startPoint x: 898, startPoint y: 459, endPoint x: 703, endPoint y: 457, distance: 194.9
click at [728, 505] on td "[EMAIL_ADDRESS][DOMAIN_NAME]" at bounding box center [791, 531] width 127 height 53
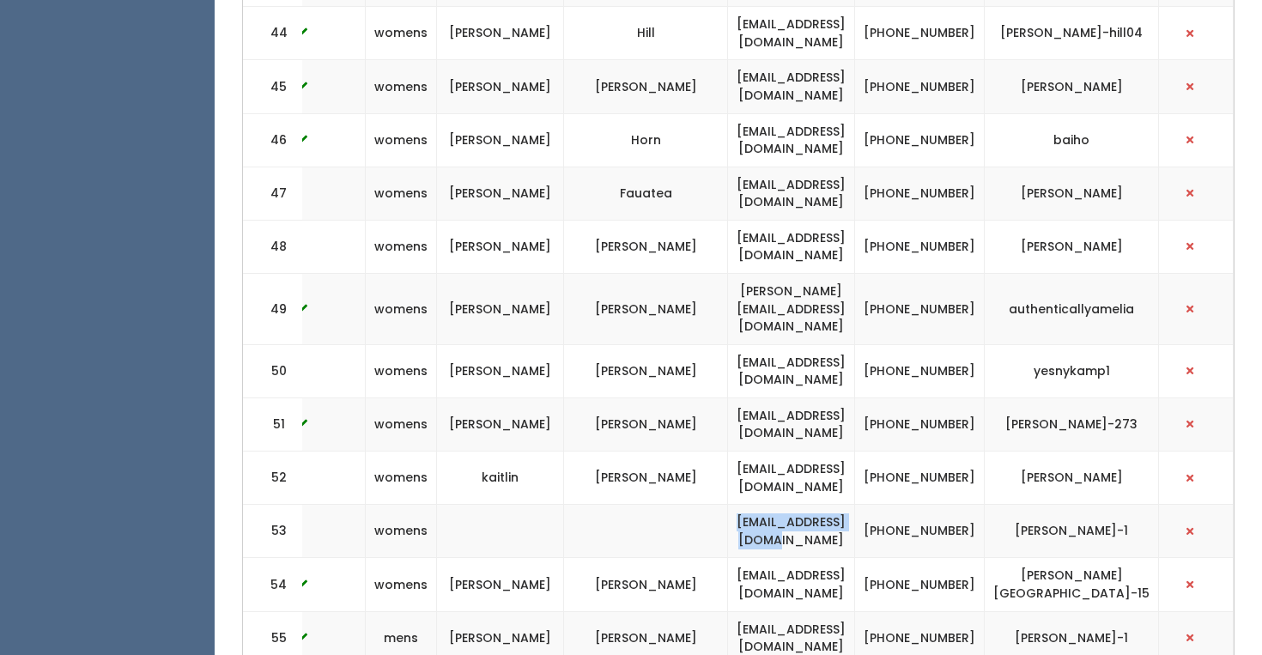
copy td "[EMAIL_ADDRESS][DOMAIN_NAME]"
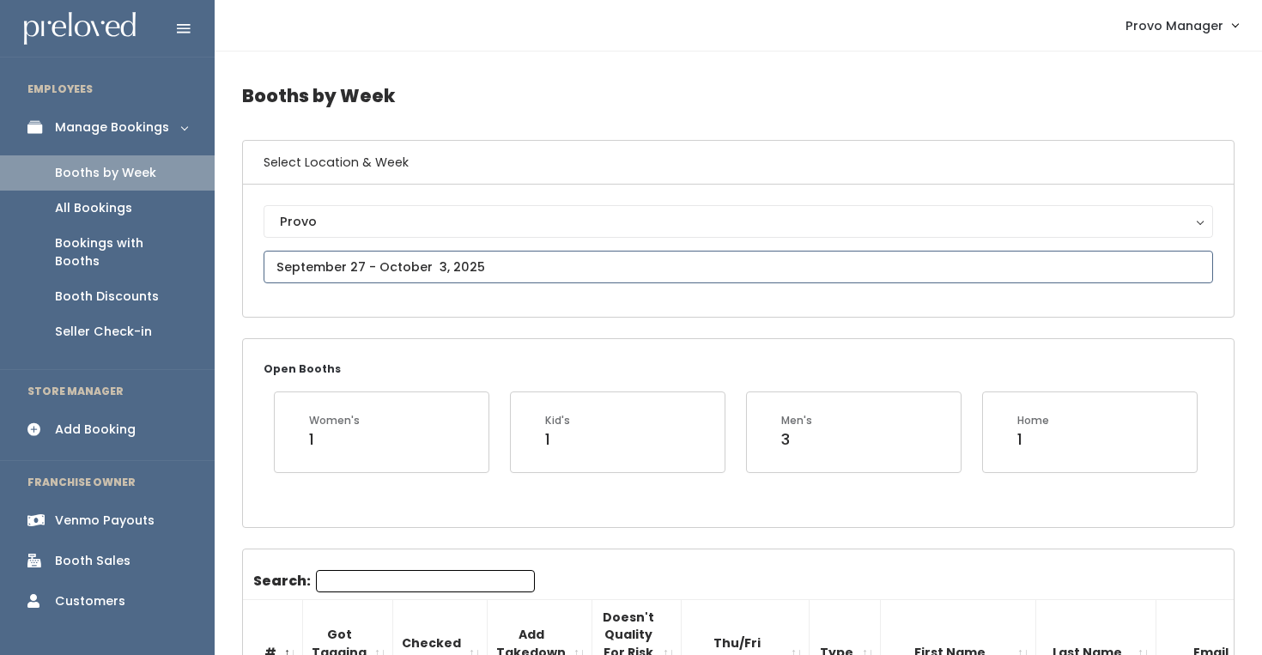
click at [490, 268] on input "text" at bounding box center [739, 267] width 950 height 33
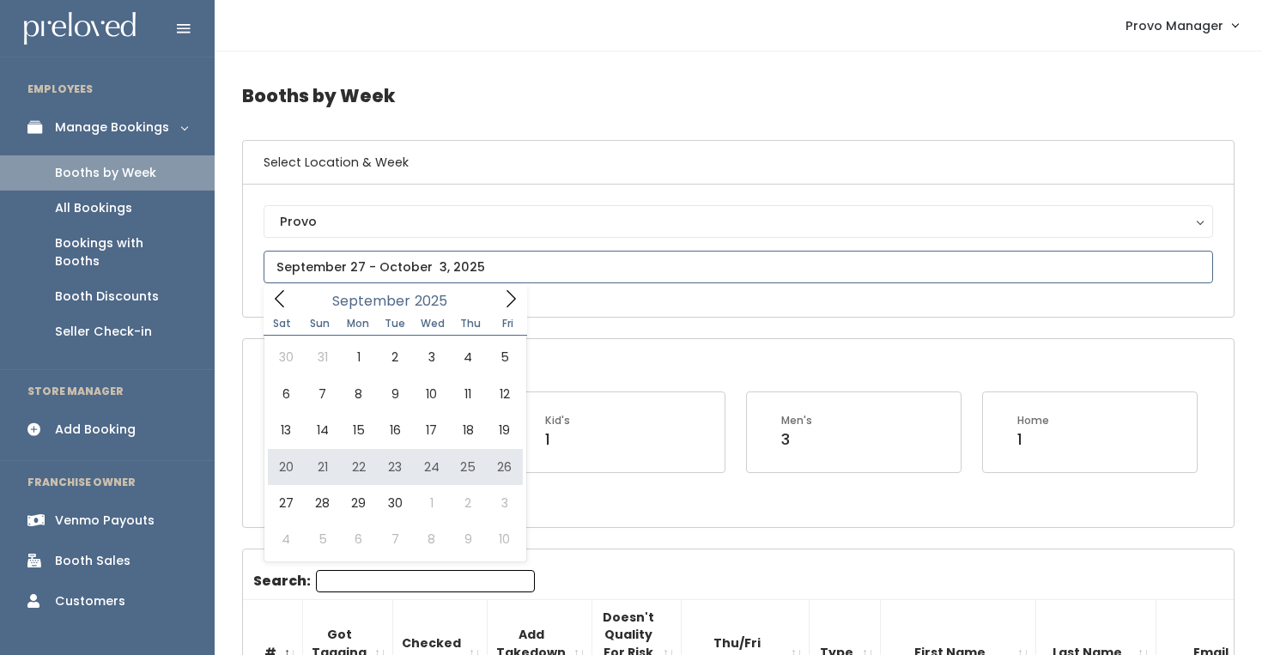
type input "[DATE] to [DATE]"
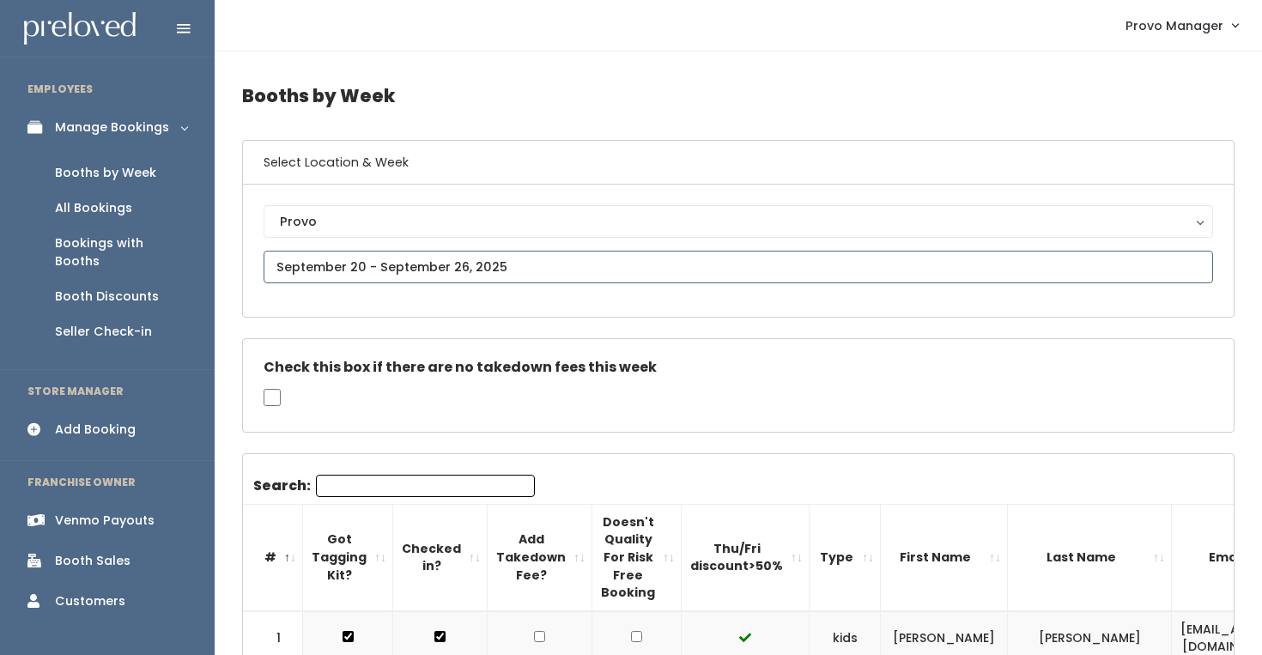
click at [401, 271] on input "text" at bounding box center [739, 267] width 950 height 33
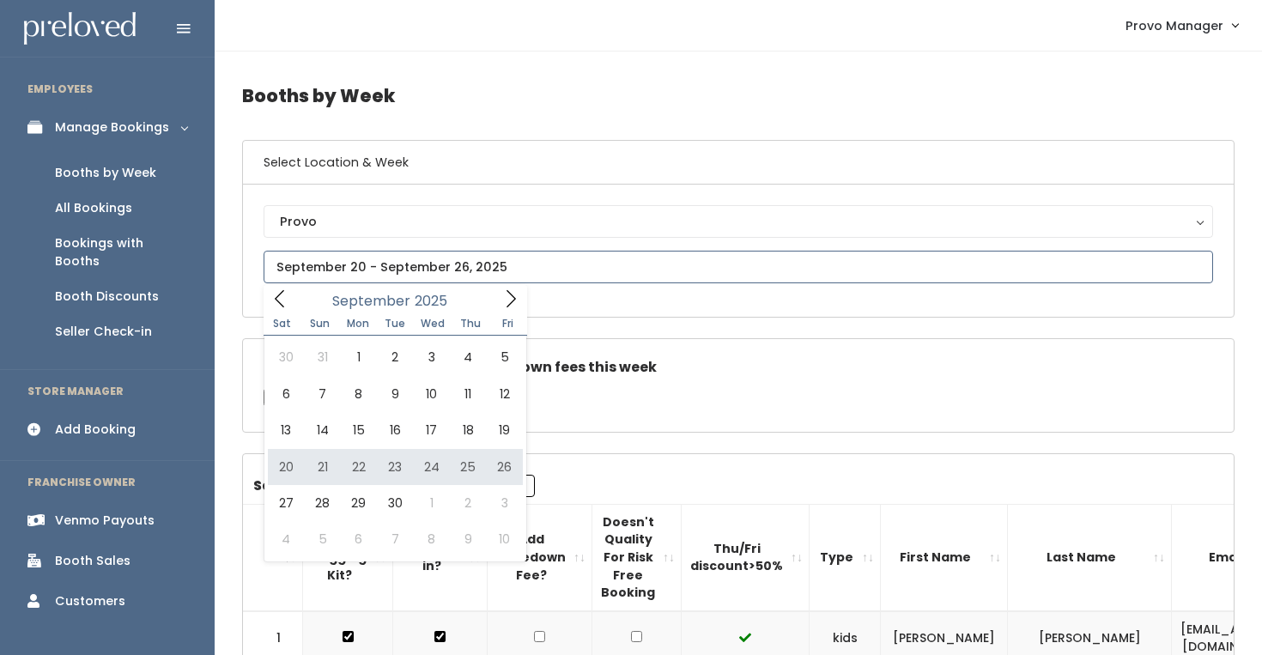
type input "[DATE] to [DATE]"
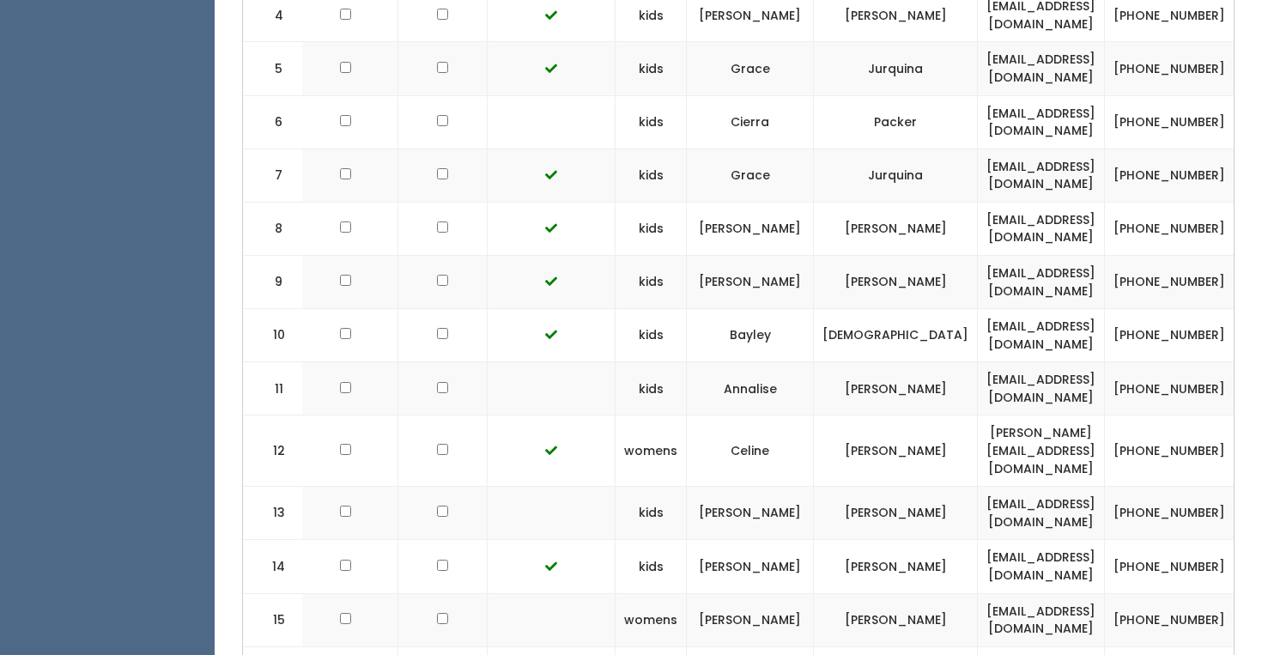
scroll to position [0, 205]
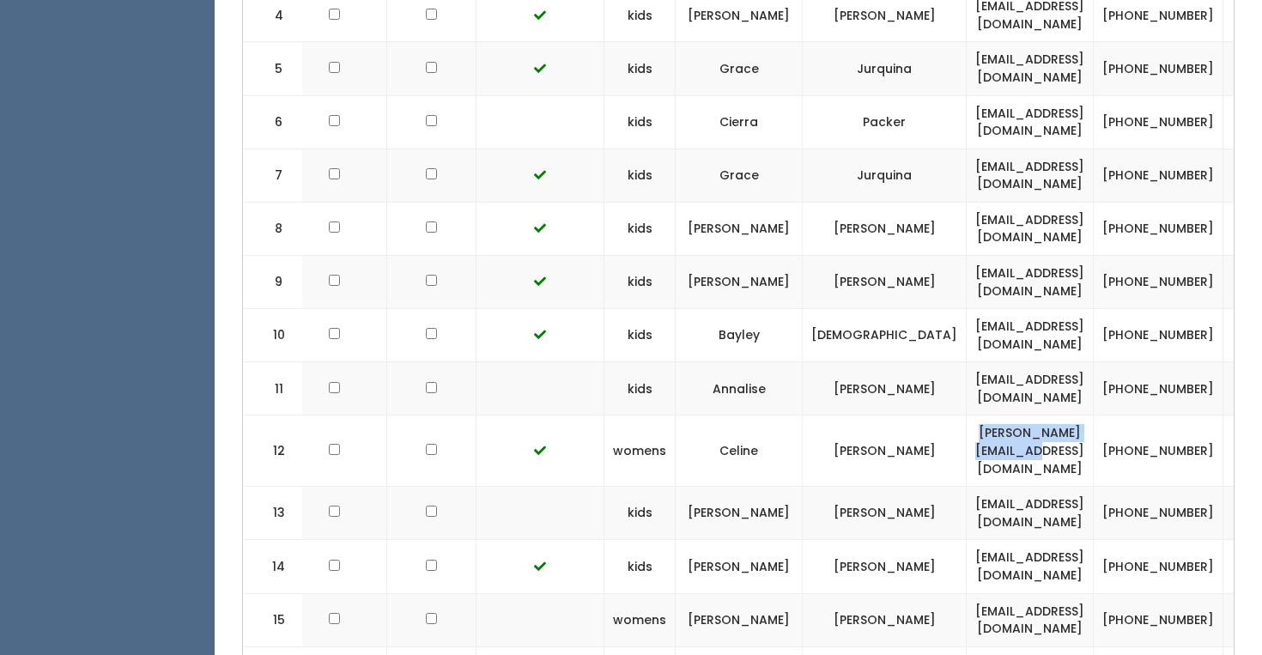
drag, startPoint x: 1145, startPoint y: 441, endPoint x: 958, endPoint y: 442, distance: 187.2
click at [967, 442] on td "[PERSON_NAME][EMAIL_ADDRESS][DOMAIN_NAME]" at bounding box center [1030, 451] width 127 height 71
copy td "[PERSON_NAME][EMAIL_ADDRESS][DOMAIN_NAME]"
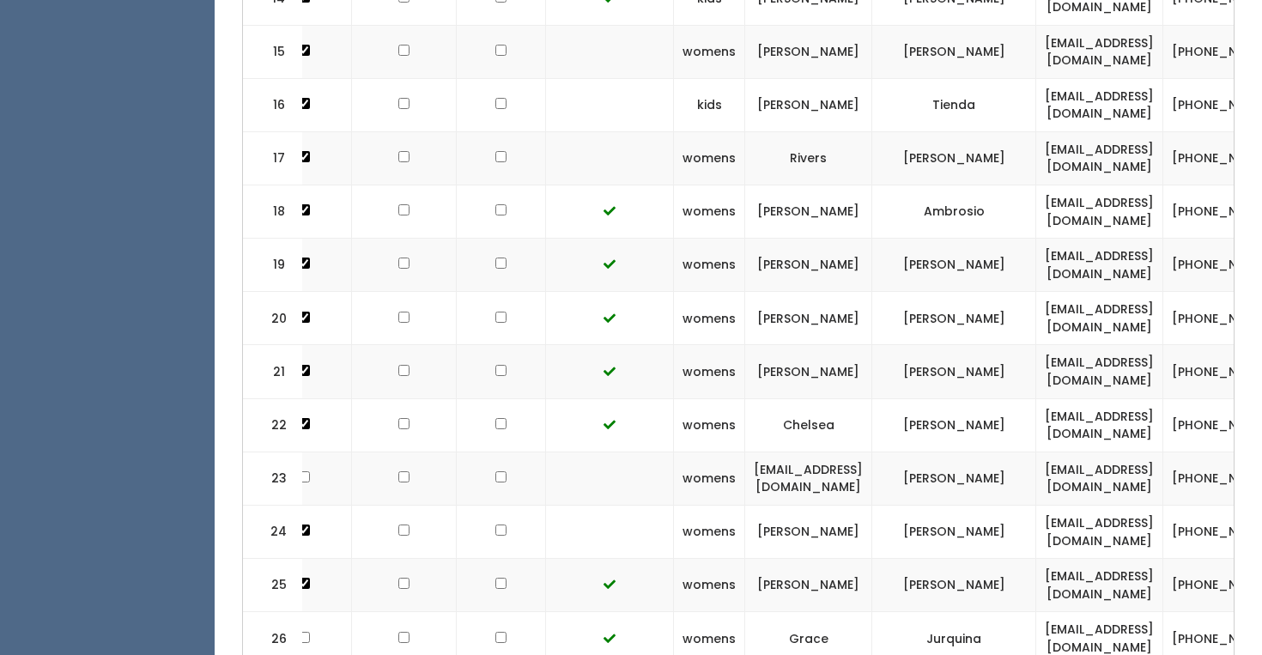
scroll to position [0, 137]
drag, startPoint x: 1213, startPoint y: 463, endPoint x: 1019, endPoint y: 462, distance: 194.1
click at [1036, 462] on td "juliaconnor03@gmail.com" at bounding box center [1099, 478] width 127 height 53
copy td "juliaconnor03@gmail.com"
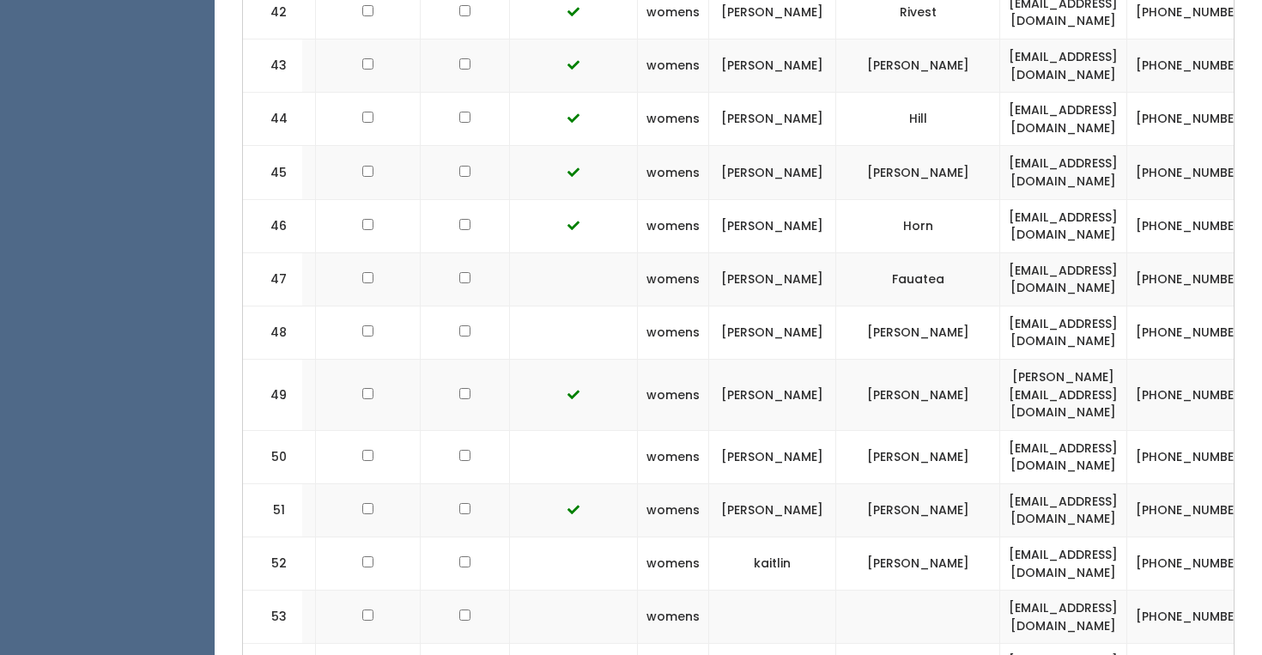
scroll to position [0, 174]
drag, startPoint x: 1165, startPoint y: 281, endPoint x: 982, endPoint y: 281, distance: 182.9
click at [998, 306] on td "[EMAIL_ADDRESS][DOMAIN_NAME]" at bounding box center [1061, 332] width 127 height 53
copy td "[EMAIL_ADDRESS][DOMAIN_NAME]"
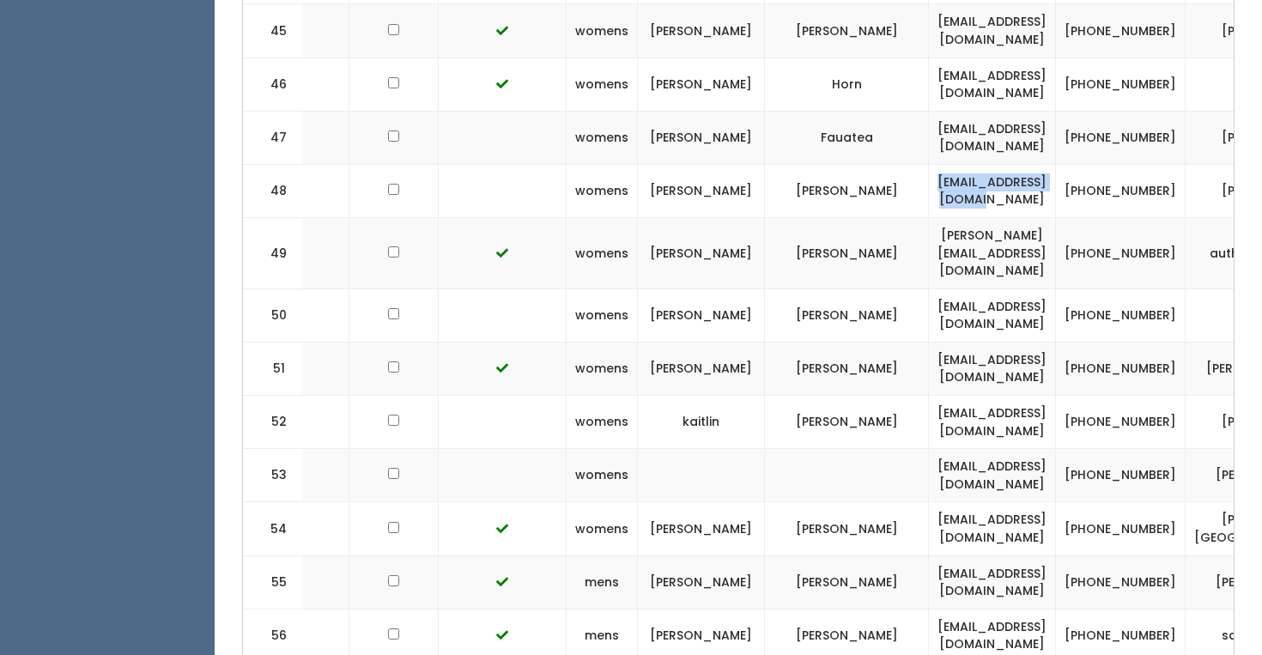
scroll to position [0, 242]
drag, startPoint x: 1110, startPoint y: 350, endPoint x: 938, endPoint y: 350, distance: 172.6
click at [938, 396] on td "[EMAIL_ADDRESS][DOMAIN_NAME]" at bounding box center [993, 422] width 127 height 53
copy td "[EMAIL_ADDRESS][DOMAIN_NAME]"
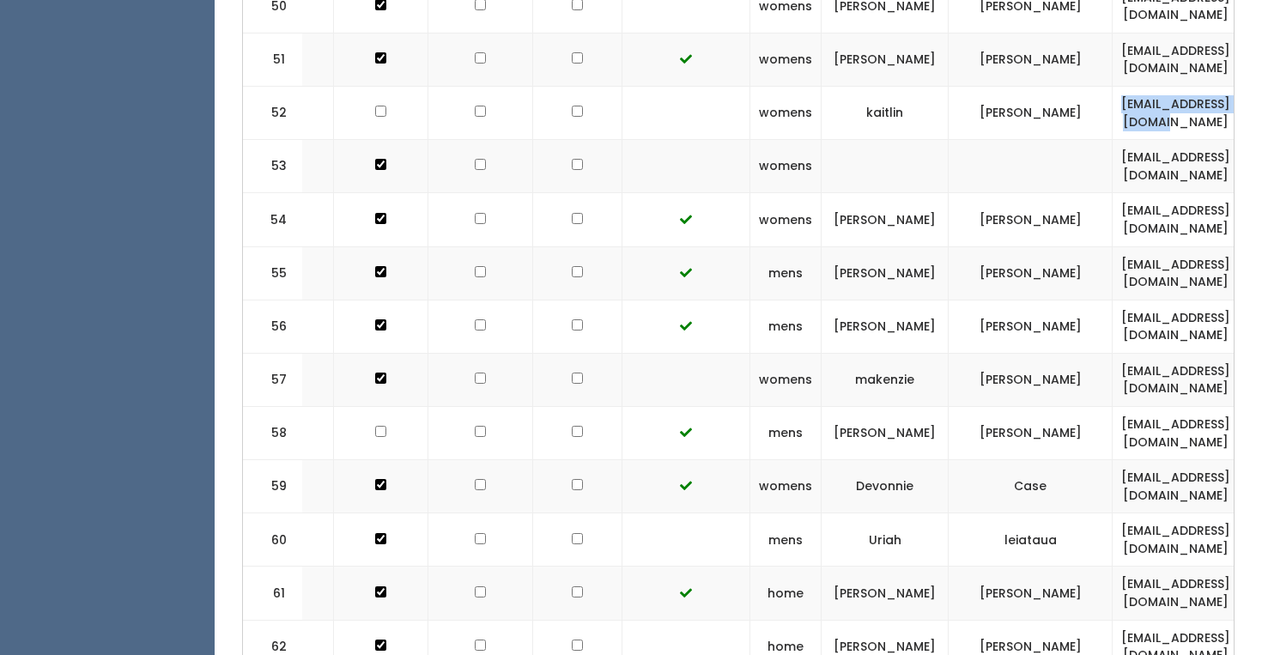
scroll to position [0, 447]
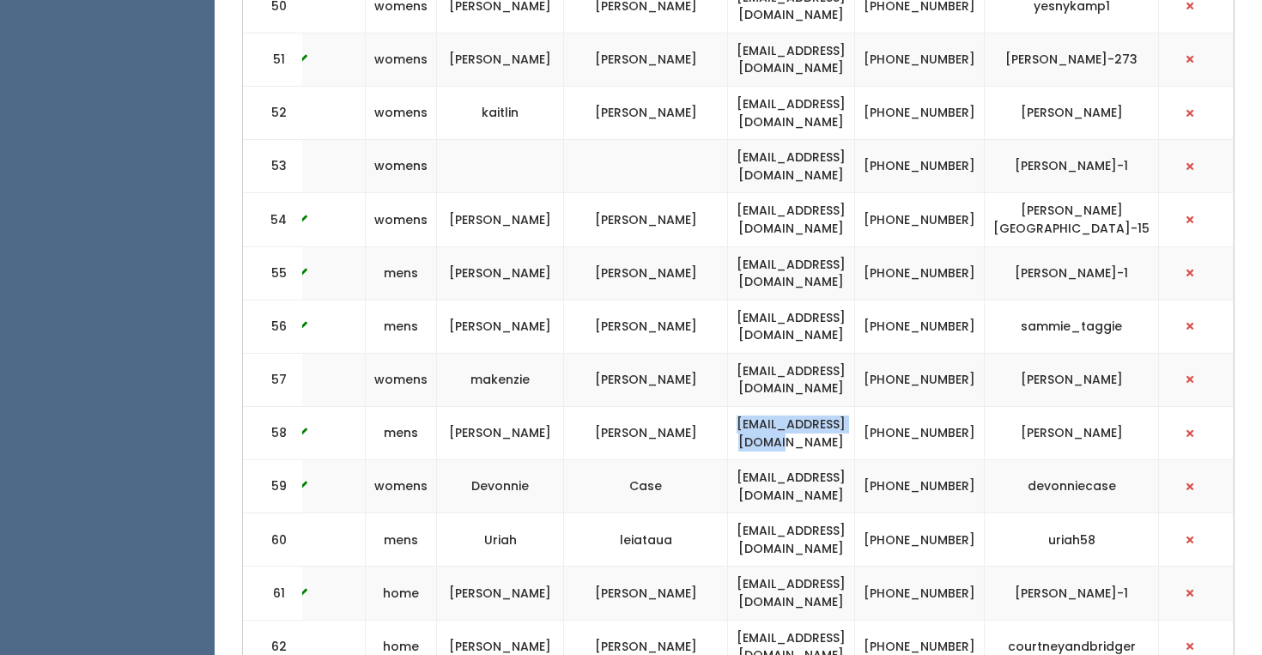
drag, startPoint x: 903, startPoint y: 360, endPoint x: 718, endPoint y: 359, distance: 185.5
click at [728, 406] on td "[EMAIL_ADDRESS][DOMAIN_NAME]" at bounding box center [791, 432] width 127 height 53
copy td "lydiasclark@gmail.com"
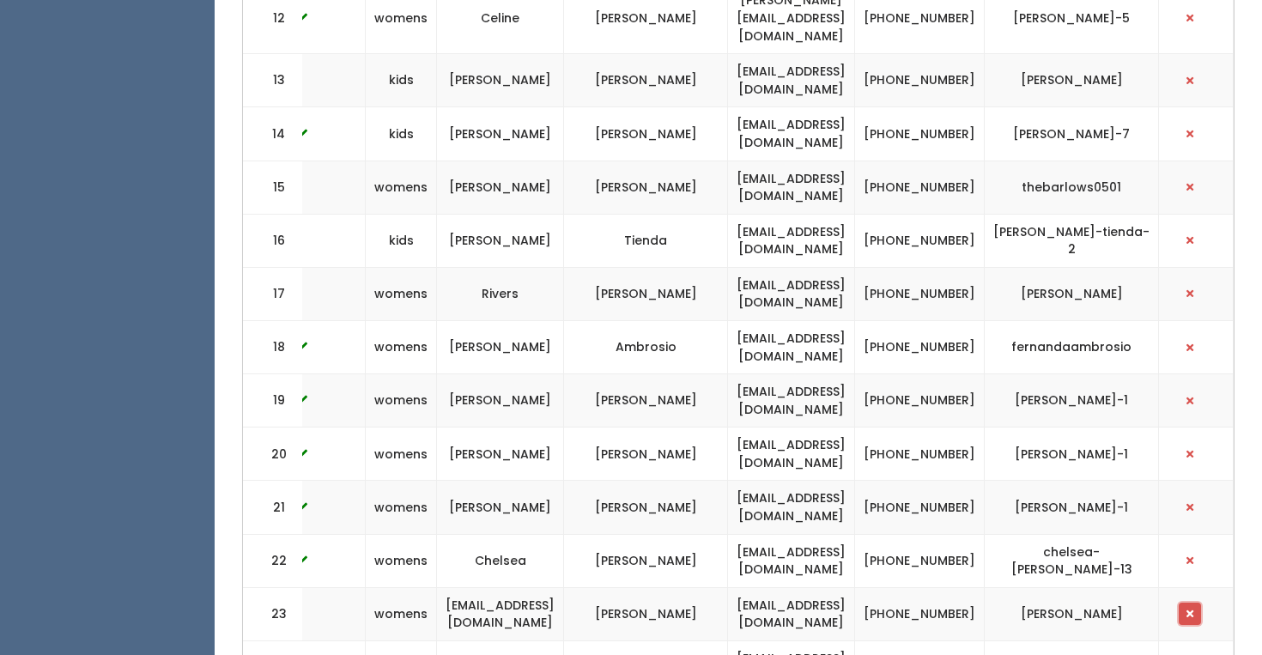
click at [1193, 609] on span "button" at bounding box center [1190, 614] width 7 height 10
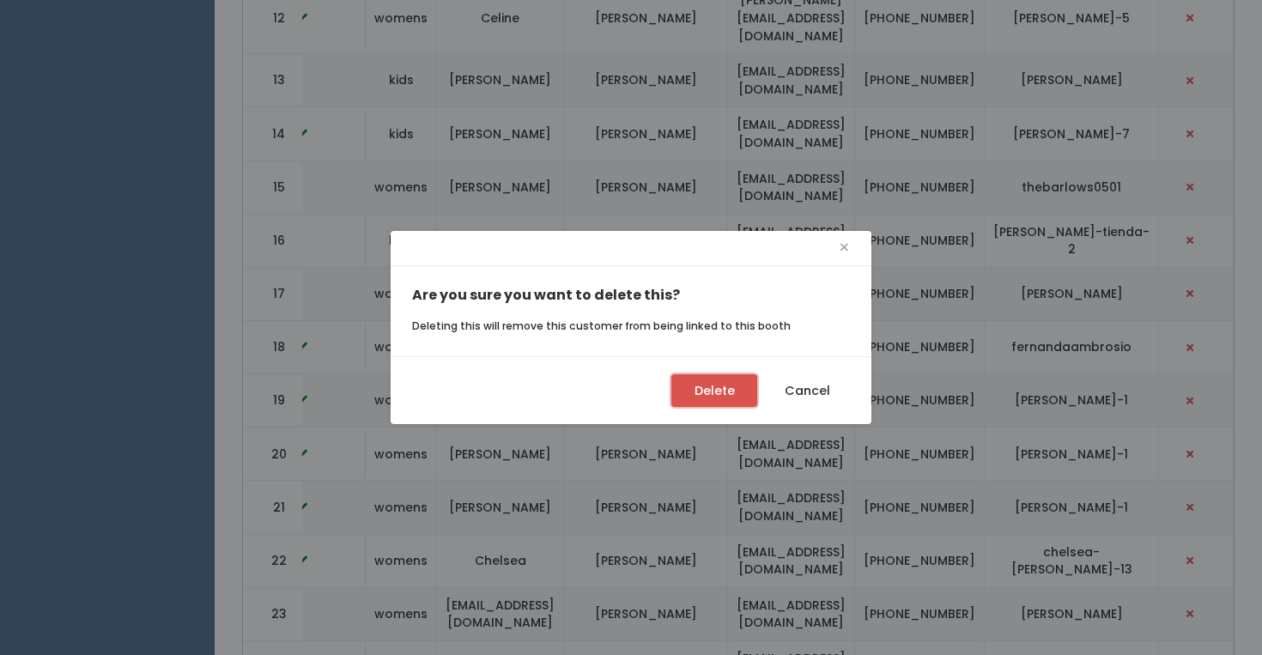
click at [709, 398] on button "Delete" at bounding box center [715, 390] width 86 height 33
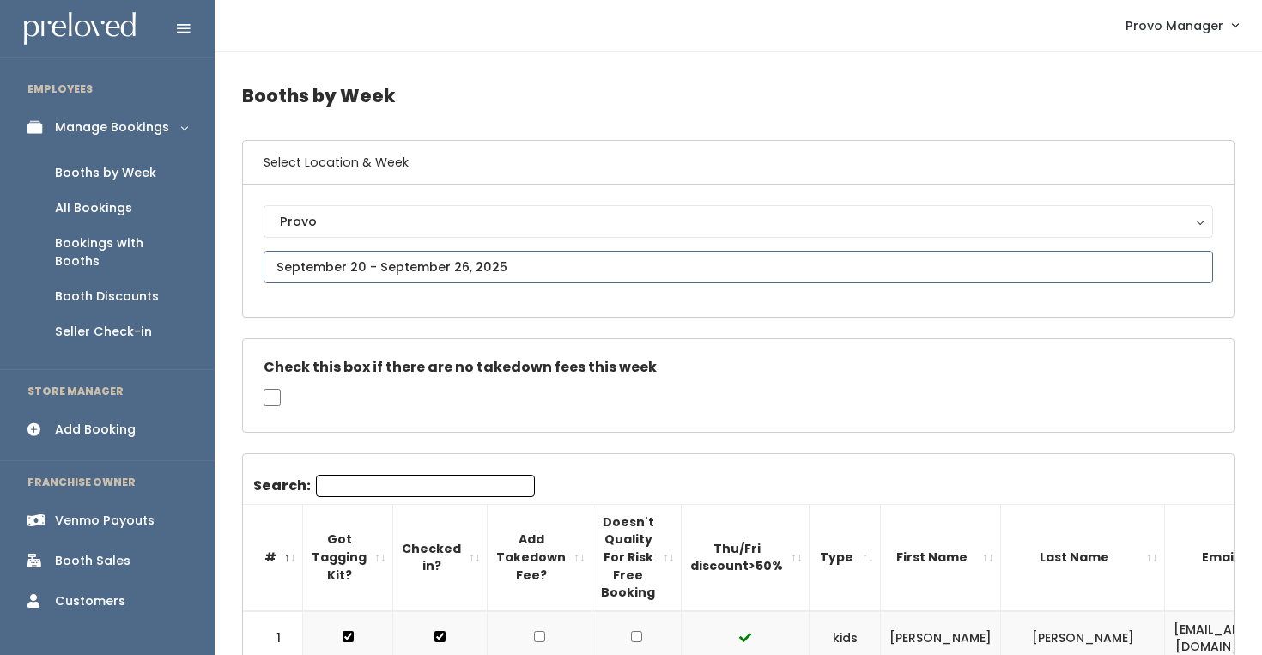
click at [424, 266] on input "text" at bounding box center [739, 267] width 950 height 33
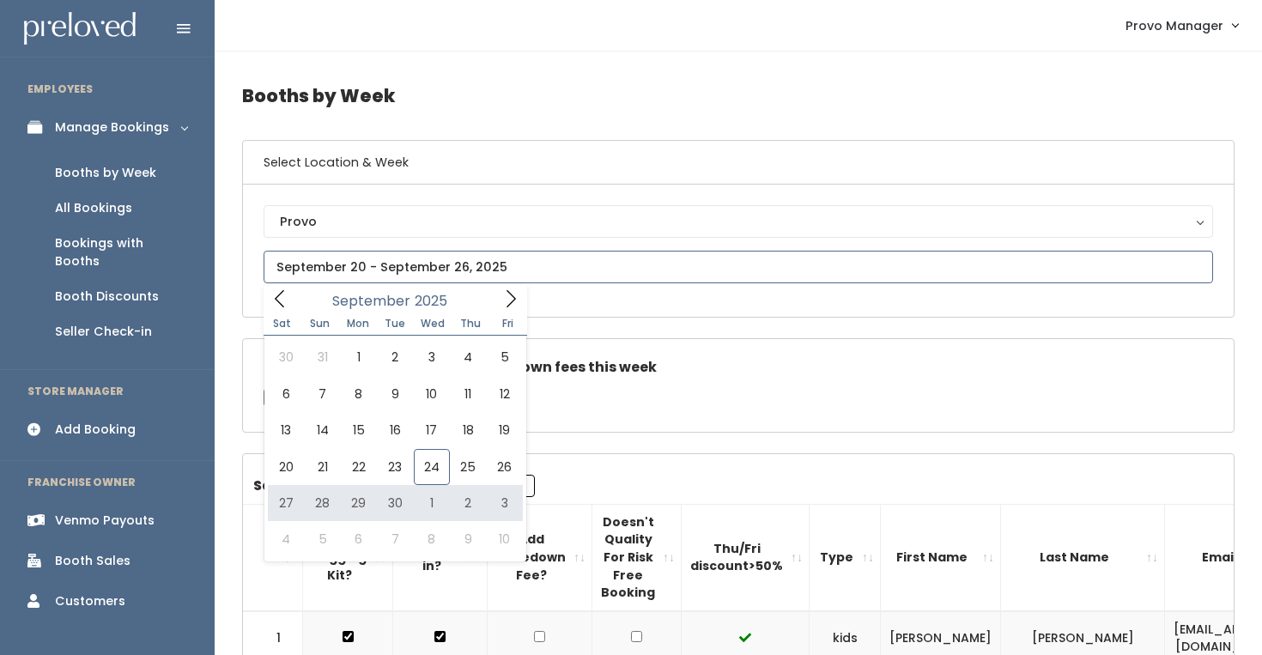
type input "September 27 to October 3"
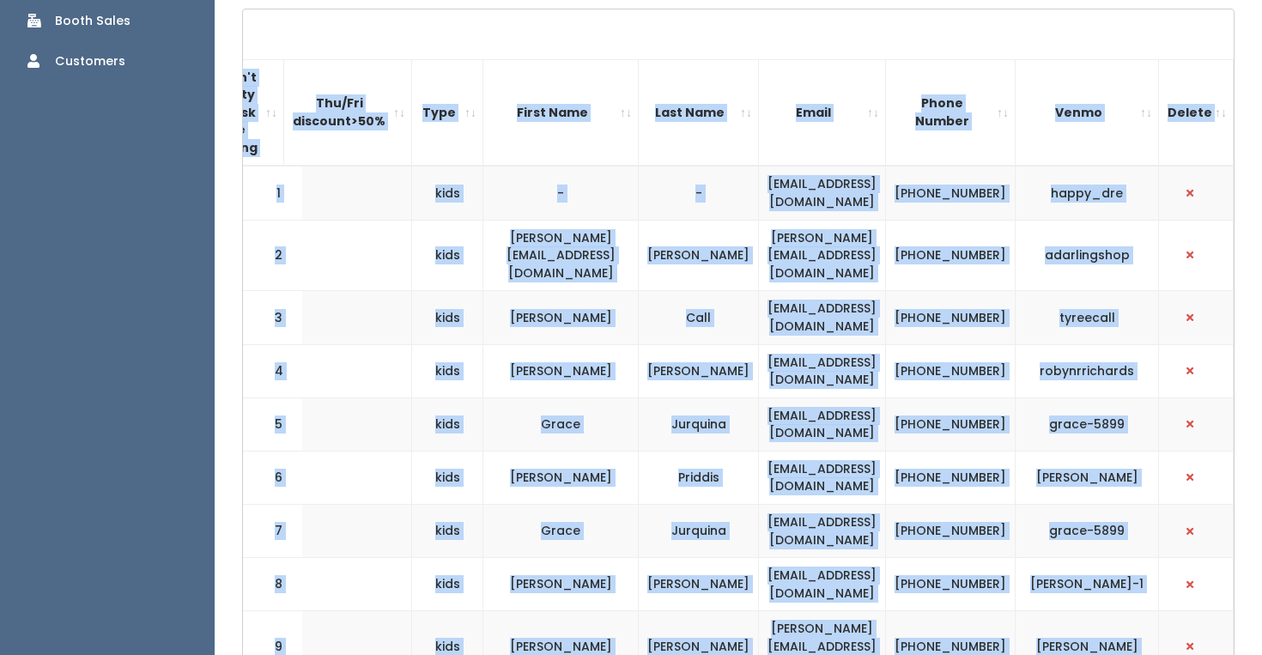
scroll to position [327, 0]
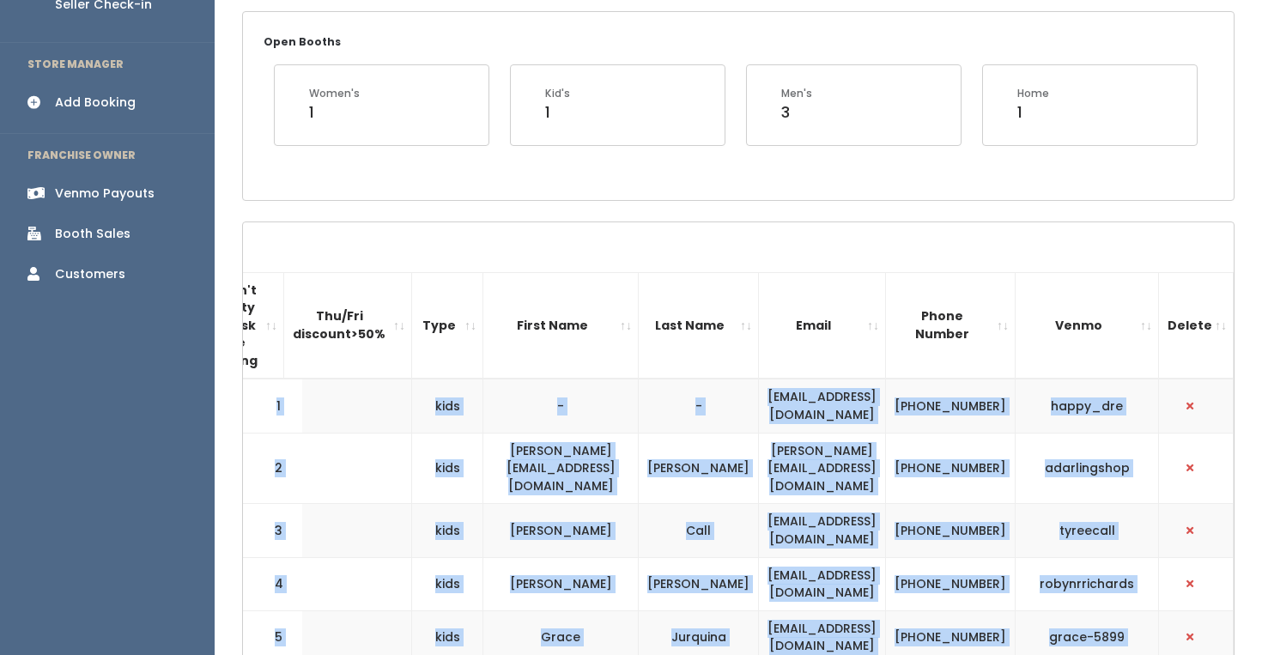
drag, startPoint x: 1145, startPoint y: 495, endPoint x: 264, endPoint y: 404, distance: 885.7
copy tbody "1 kids - - [EMAIL_ADDRESS][DOMAIN_NAME] [PHONE_NUMBER] happy_dre 2 kids [PERSON…"
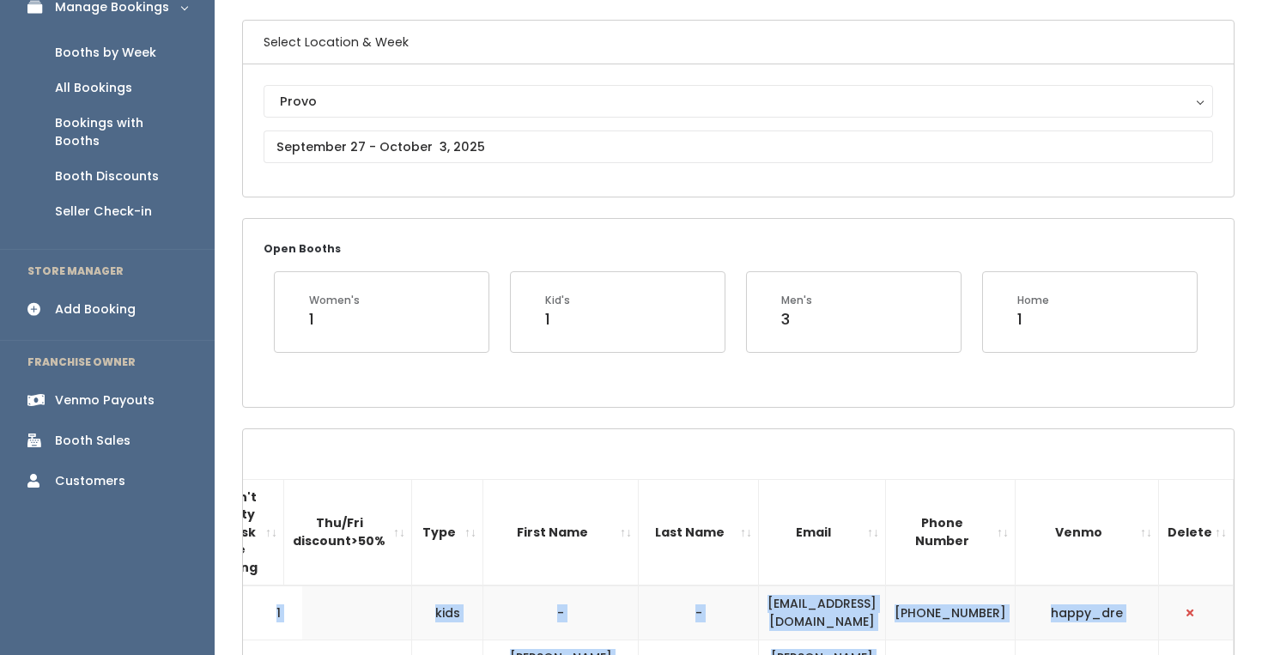
scroll to position [0, 0]
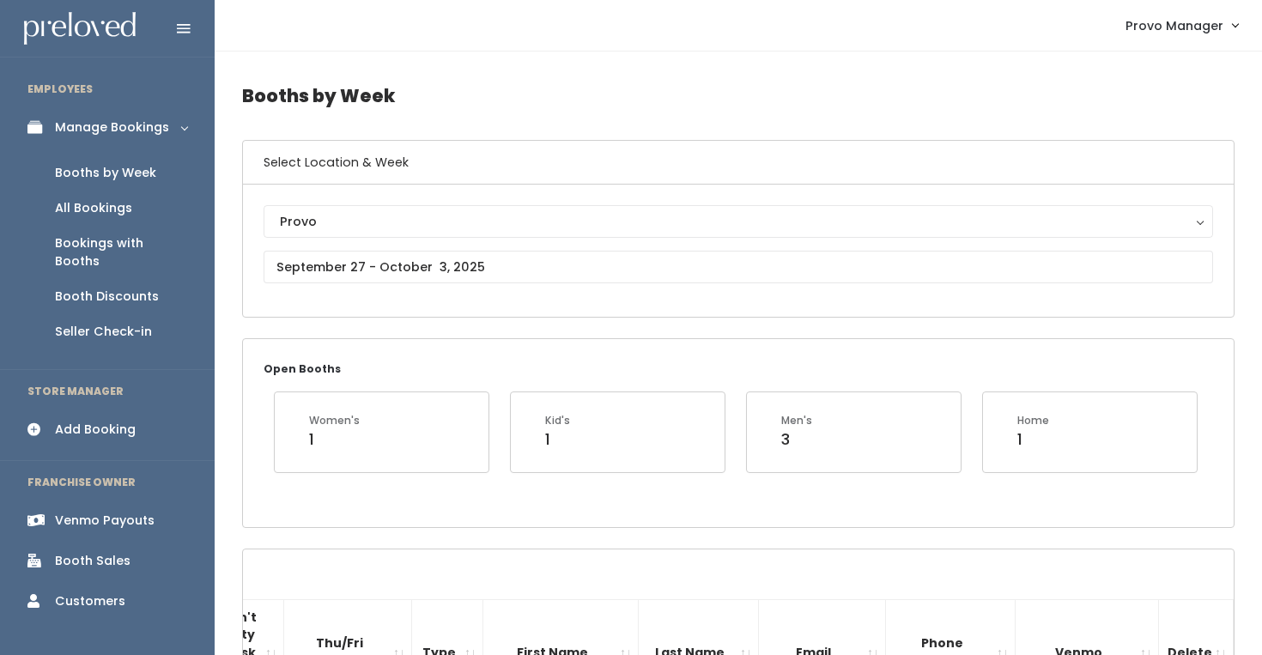
click at [362, 263] on input "text" at bounding box center [739, 267] width 950 height 33
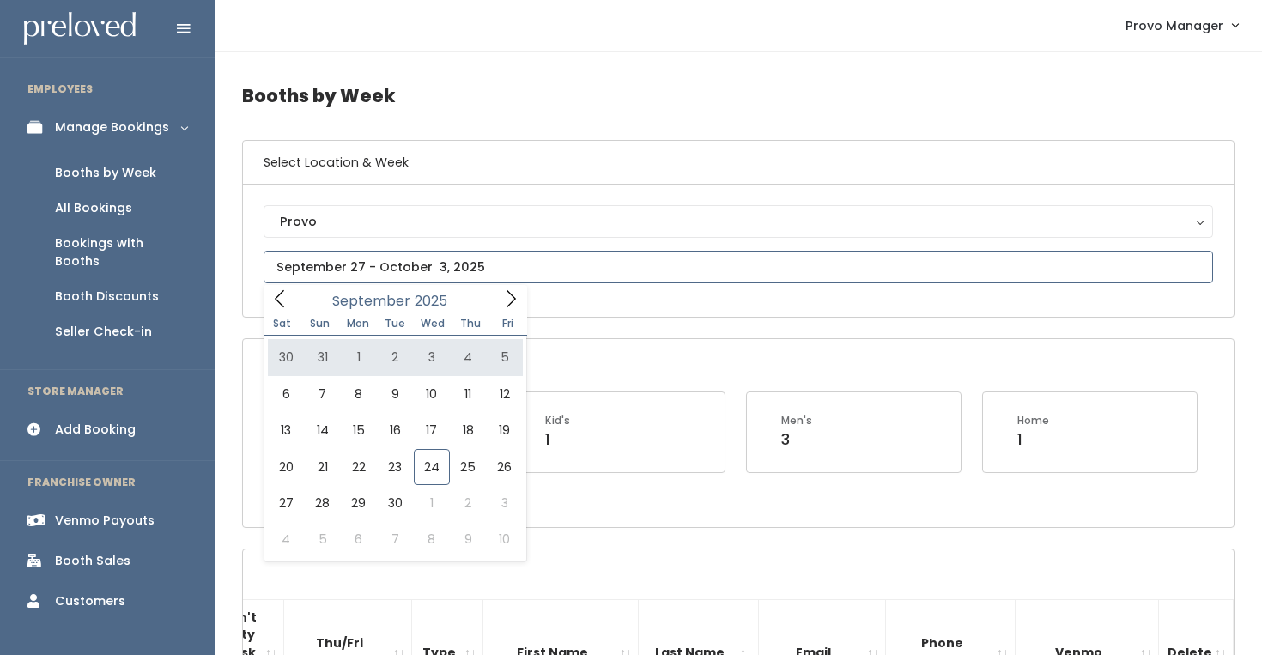
click at [515, 301] on icon at bounding box center [511, 298] width 19 height 19
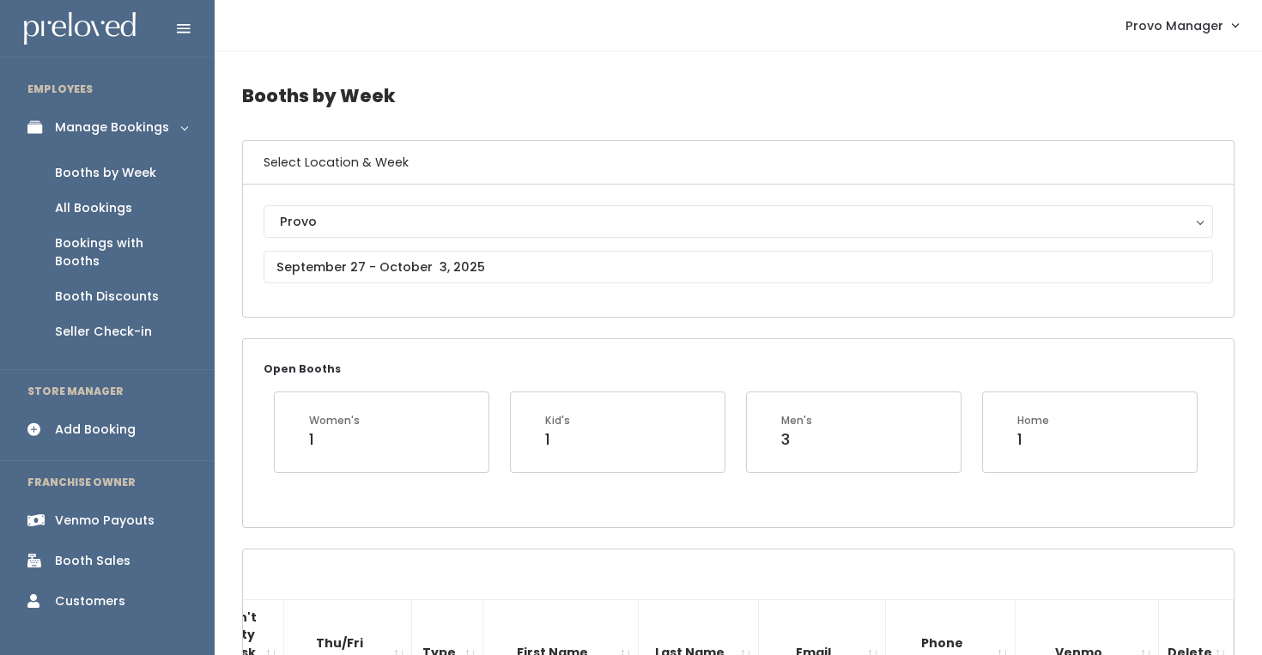
click at [889, 16] on div "Provo Manager My bookings Account settings Logout" at bounding box center [741, 25] width 1027 height 37
